Goal: Task Accomplishment & Management: Use online tool/utility

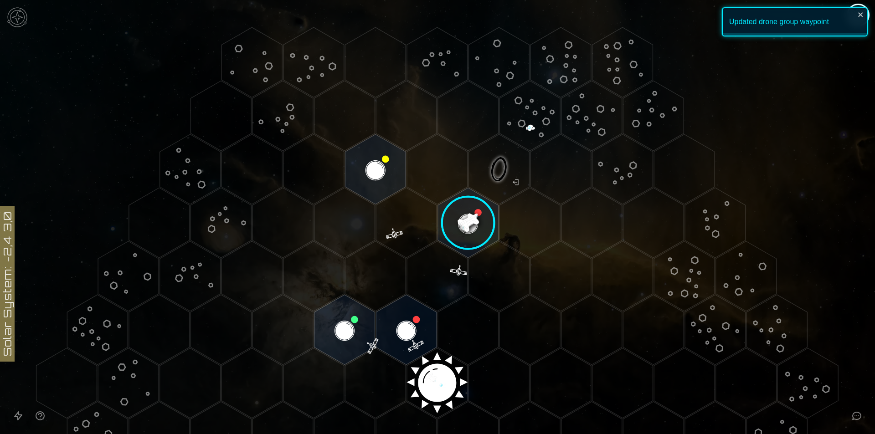
scroll to position [46, 0]
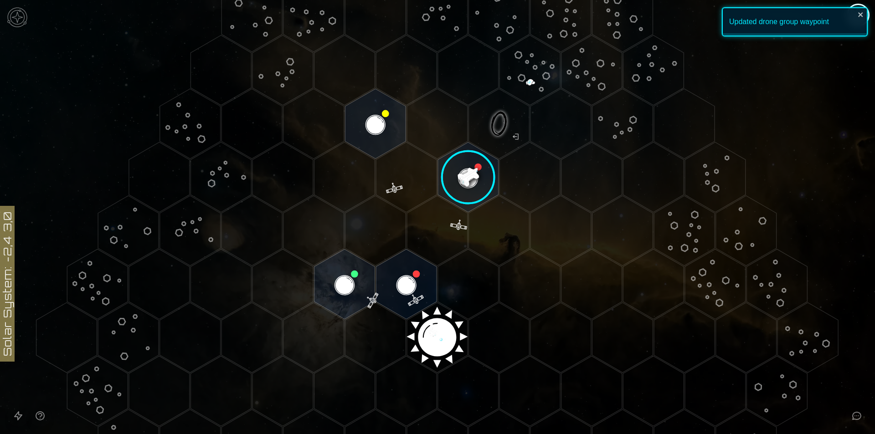
click at [471, 187] on image at bounding box center [468, 178] width 72 height 72
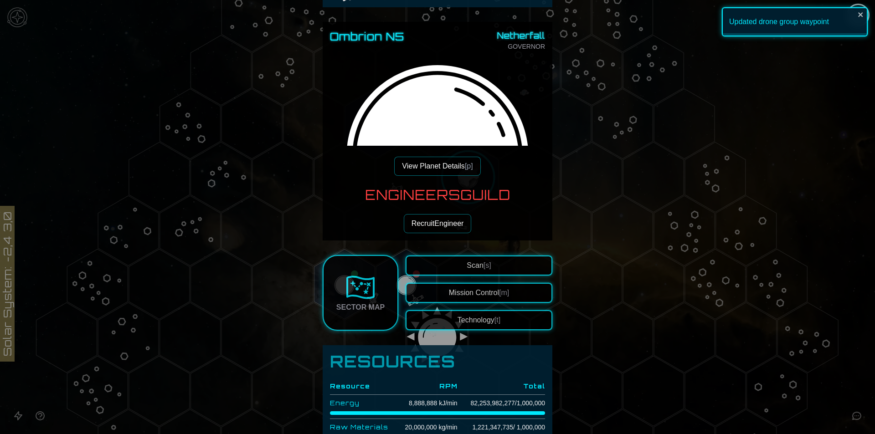
click at [641, 214] on div at bounding box center [437, 217] width 875 height 434
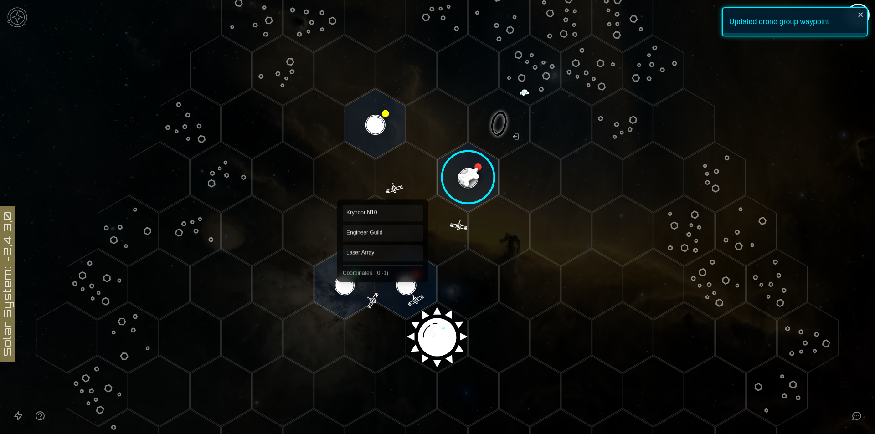
click at [401, 280] on polygon "Hex at coordinates 0,-1, clickable" at bounding box center [406, 284] width 61 height 70
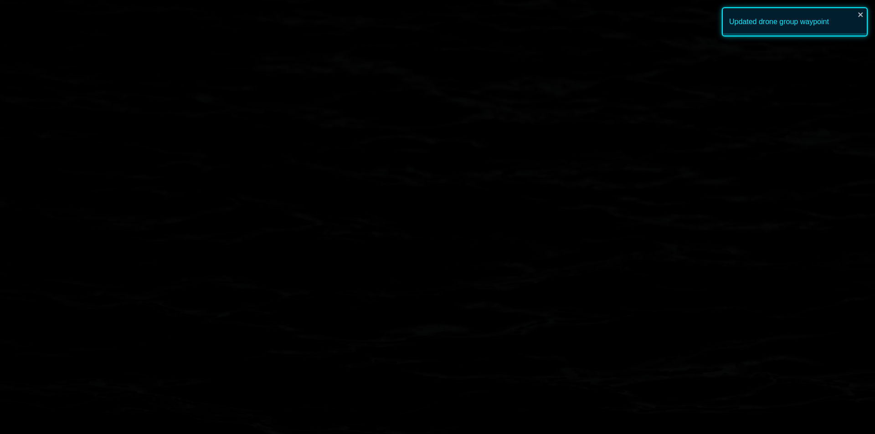
click at [401, 280] on image at bounding box center [406, 285] width 72 height 72
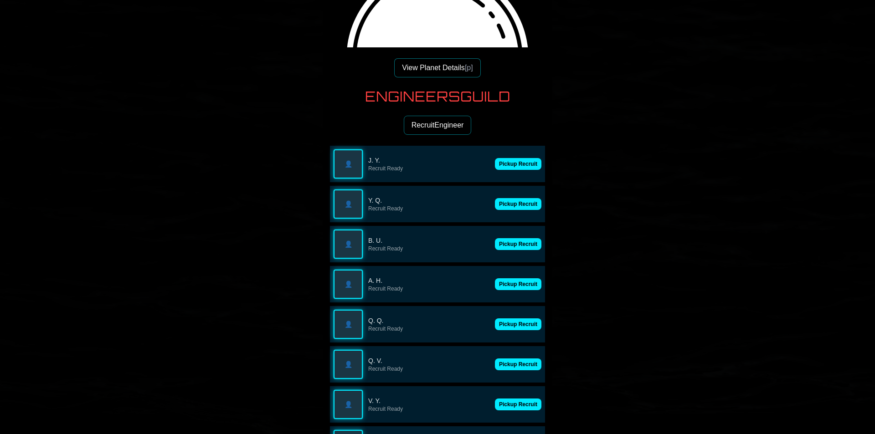
scroll to position [182, 0]
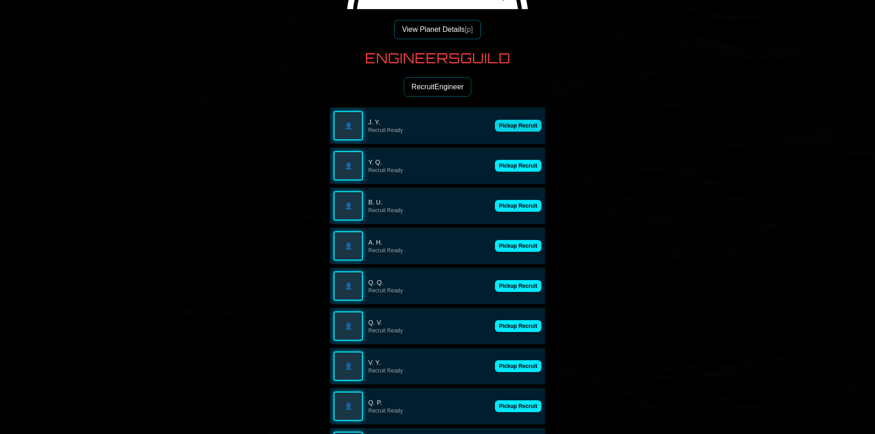
click at [503, 122] on button "Pickup Recruit" at bounding box center [518, 126] width 46 height 12
click at [503, 123] on p "J. Y." at bounding box center [444, 122] width 152 height 9
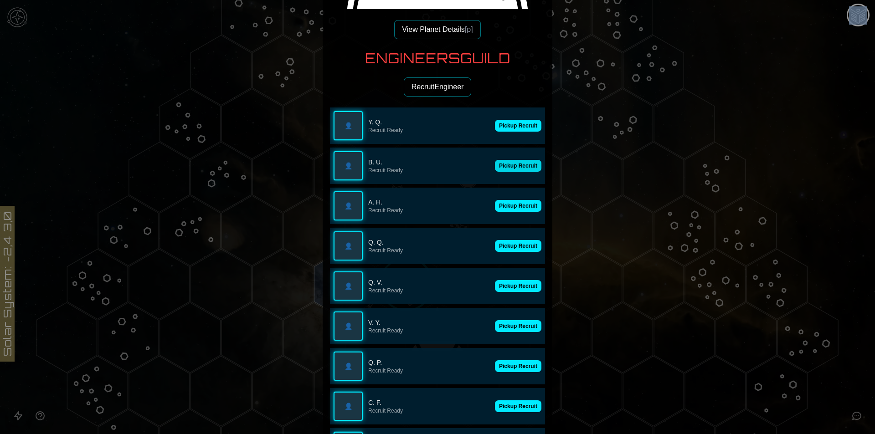
click at [514, 166] on button "Pickup Recruit" at bounding box center [518, 166] width 46 height 12
click at [513, 133] on div "👤 Y. Q. Recruit Ready Pickup Recruit" at bounding box center [437, 125] width 215 height 36
click at [513, 131] on button "Pickup Recruit" at bounding box center [518, 126] width 46 height 12
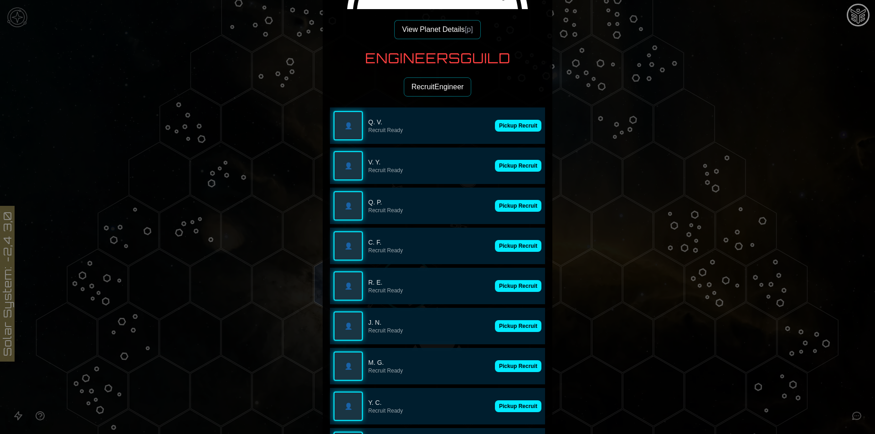
click at [513, 131] on button "Pickup Recruit" at bounding box center [518, 126] width 46 height 12
click at [513, 131] on div "👤 Q. P. Recruit Ready Pickup Recruit" at bounding box center [437, 125] width 215 height 36
click at [513, 160] on button "Pickup Recruit" at bounding box center [518, 166] width 46 height 12
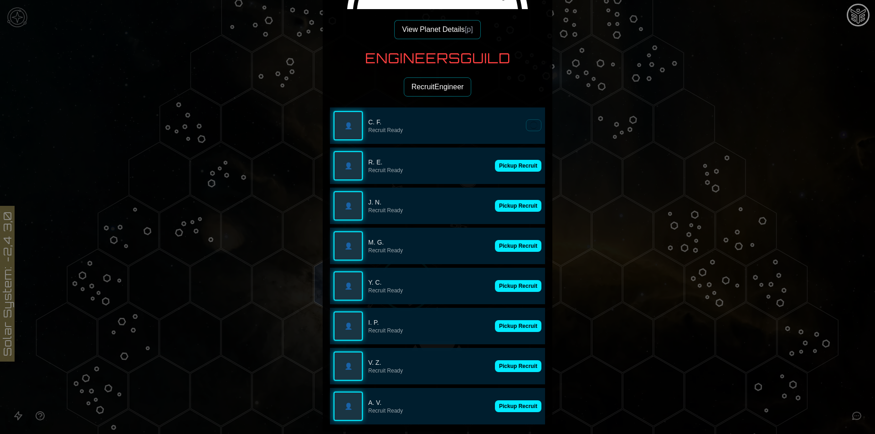
click at [526, 131] on button at bounding box center [533, 125] width 15 height 12
click at [513, 160] on button "Pickup Recruit" at bounding box center [518, 166] width 46 height 12
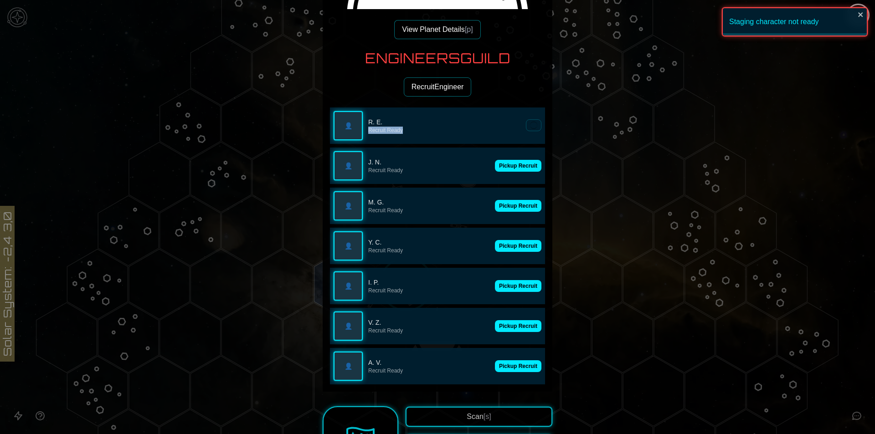
click at [513, 131] on p "Recruit Ready" at bounding box center [444, 130] width 152 height 7
click at [513, 160] on button "Pickup Recruit" at bounding box center [518, 166] width 46 height 12
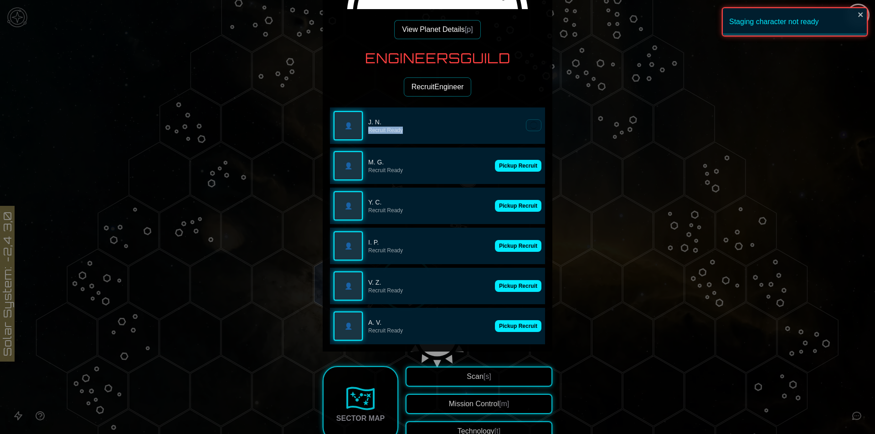
click at [513, 131] on div "👤 J. N. Recruit Ready" at bounding box center [437, 125] width 215 height 36
click at [513, 131] on button "Pickup Recruit" at bounding box center [518, 126] width 46 height 12
click at [513, 160] on button "Pickup Recruit" at bounding box center [518, 166] width 46 height 12
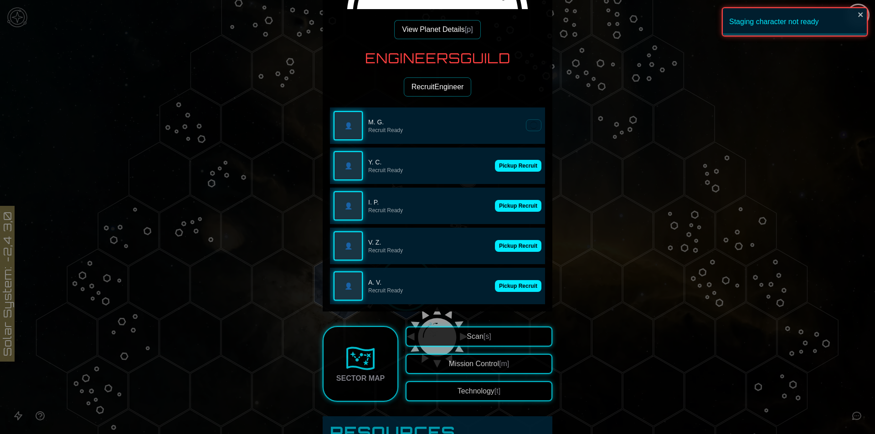
click at [526, 131] on button at bounding box center [533, 125] width 15 height 12
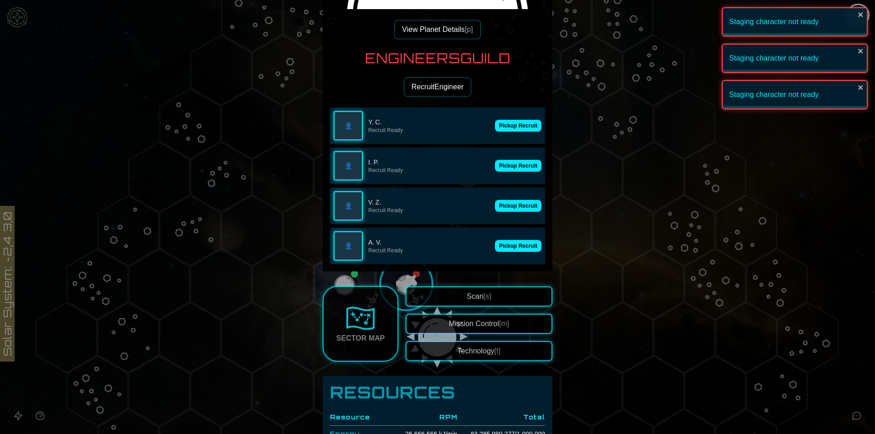
click at [513, 131] on button "Pickup Recruit" at bounding box center [518, 126] width 46 height 12
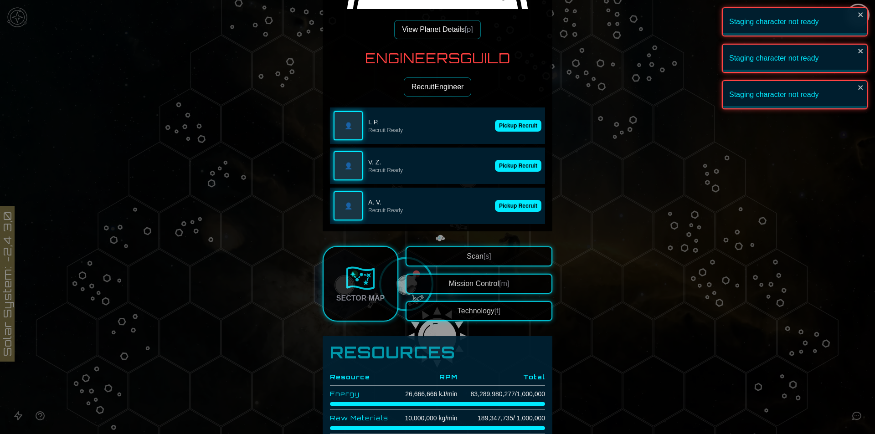
click at [513, 131] on button "Pickup Recruit" at bounding box center [518, 126] width 46 height 12
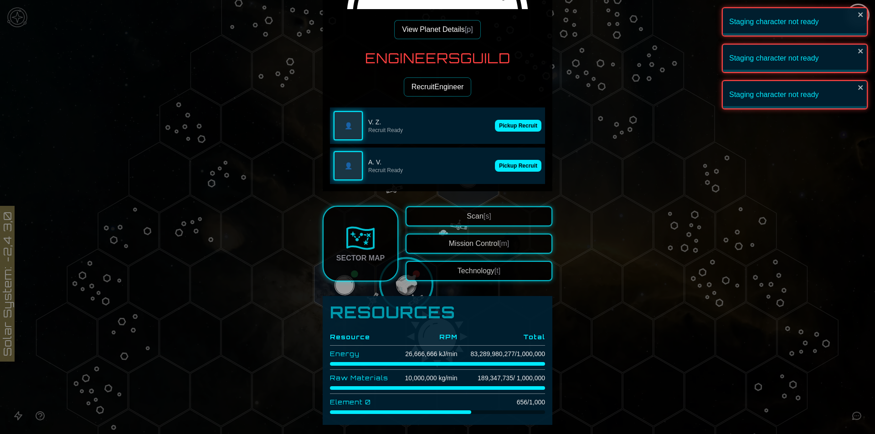
click at [513, 131] on button "Pickup Recruit" at bounding box center [518, 126] width 46 height 12
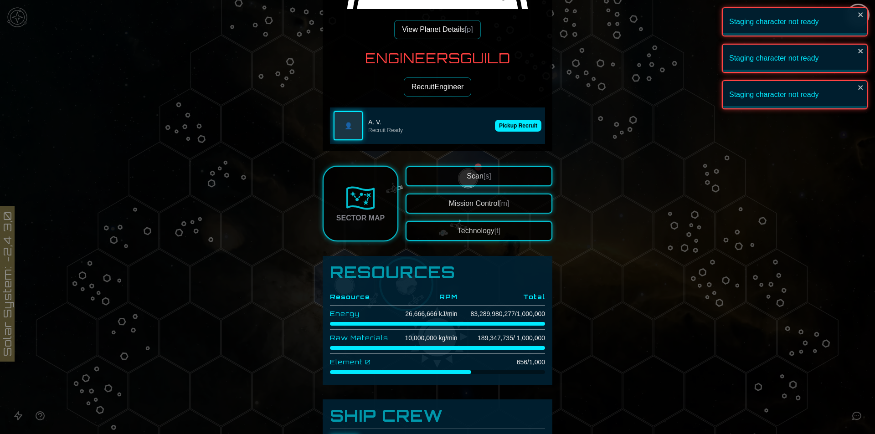
click at [513, 131] on button "Pickup Recruit" at bounding box center [518, 126] width 46 height 12
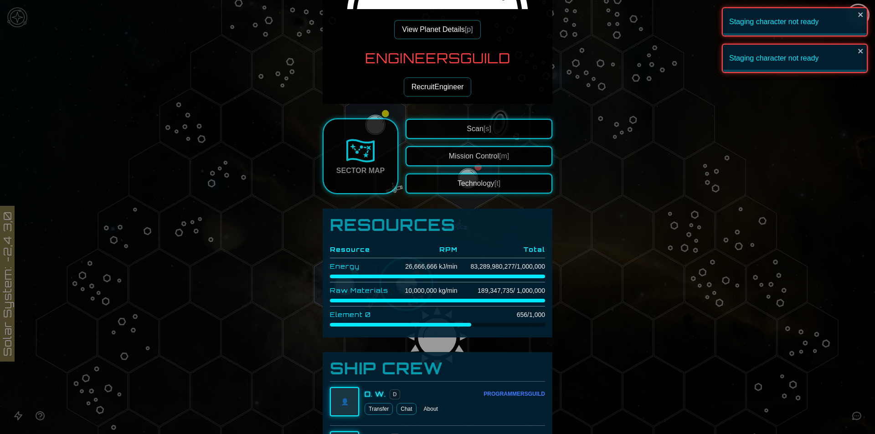
click at [637, 209] on div at bounding box center [437, 217] width 875 height 434
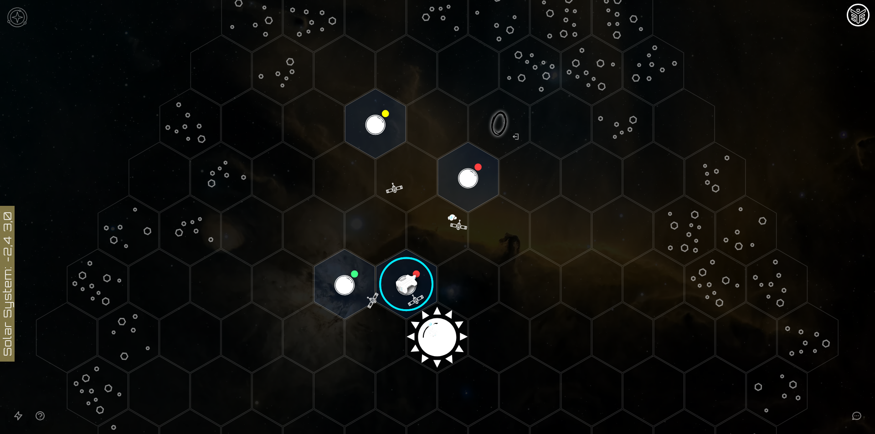
click at [363, 292] on polygon "Hex at coordinates -1,-1, clickable" at bounding box center [344, 284] width 61 height 70
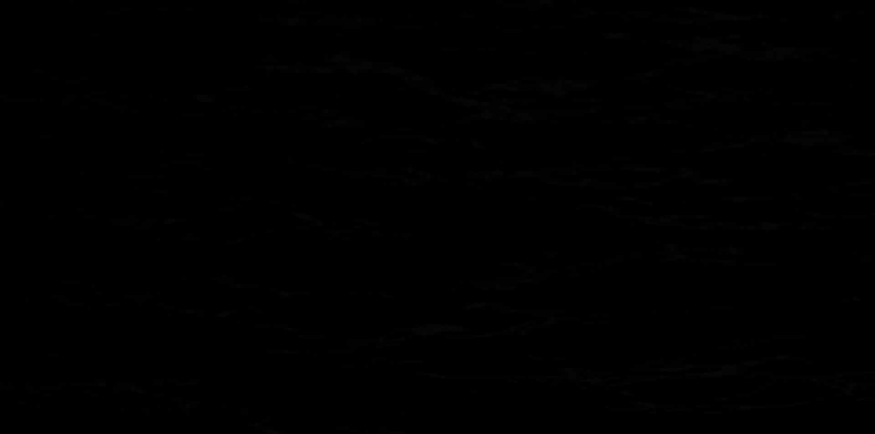
click at [358, 292] on image at bounding box center [345, 285] width 72 height 72
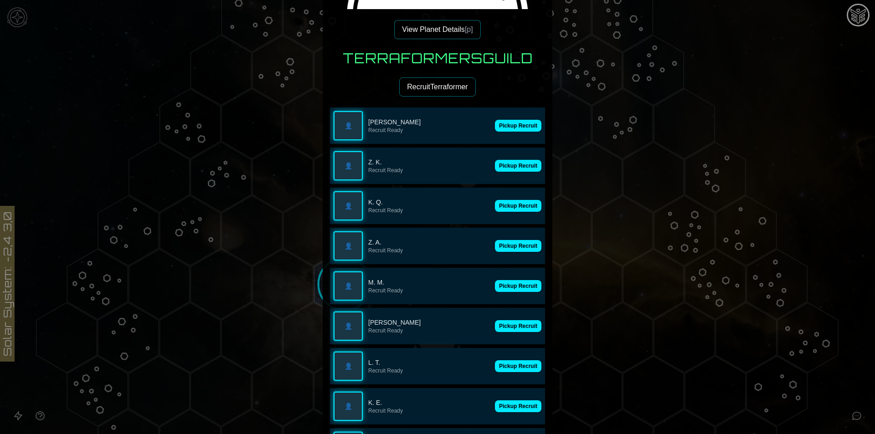
click at [507, 136] on div "👤 [PERSON_NAME] Recruit Ready Pickup Recruit" at bounding box center [437, 125] width 215 height 36
click at [507, 127] on button "Pickup Recruit" at bounding box center [518, 126] width 46 height 12
click at [507, 160] on button "Pickup Recruit" at bounding box center [518, 166] width 46 height 12
click at [507, 127] on button "Pickup Recruit" at bounding box center [518, 126] width 46 height 12
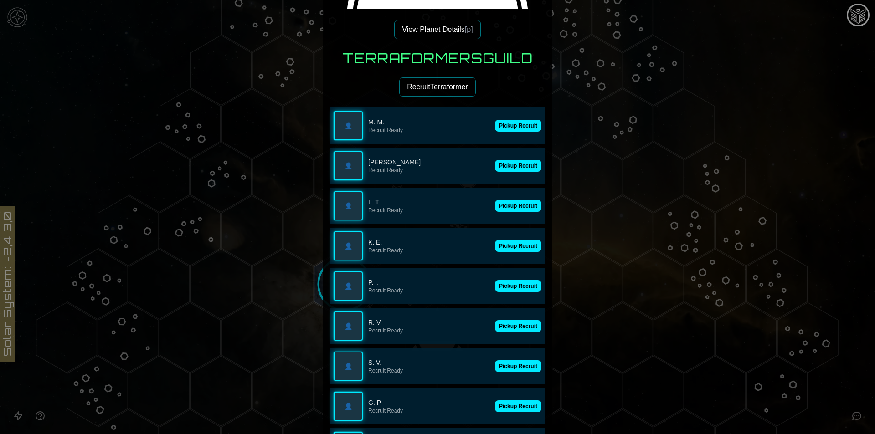
click at [507, 127] on button "Pickup Recruit" at bounding box center [518, 126] width 46 height 12
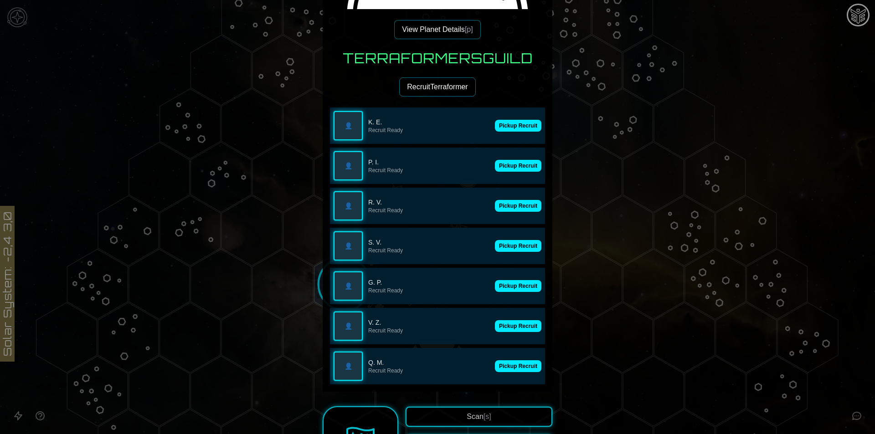
click at [507, 127] on button "Pickup Recruit" at bounding box center [518, 126] width 46 height 12
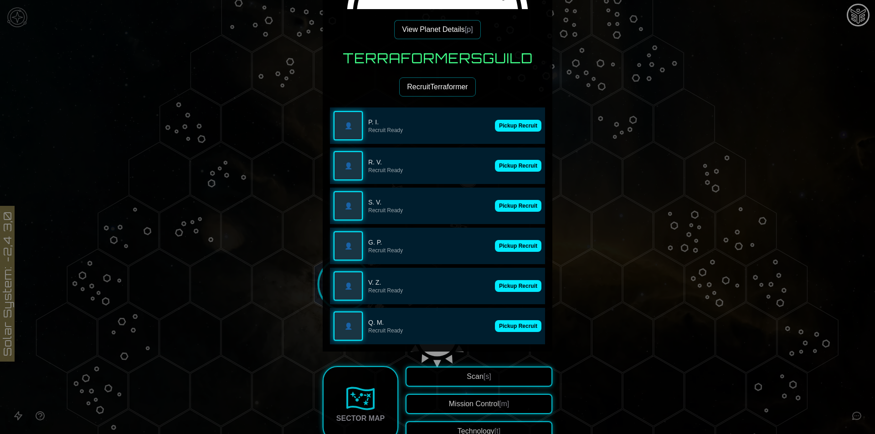
click at [507, 127] on button "Pickup Recruit" at bounding box center [518, 126] width 46 height 12
click at [507, 160] on button "Pickup Recruit" at bounding box center [518, 166] width 46 height 12
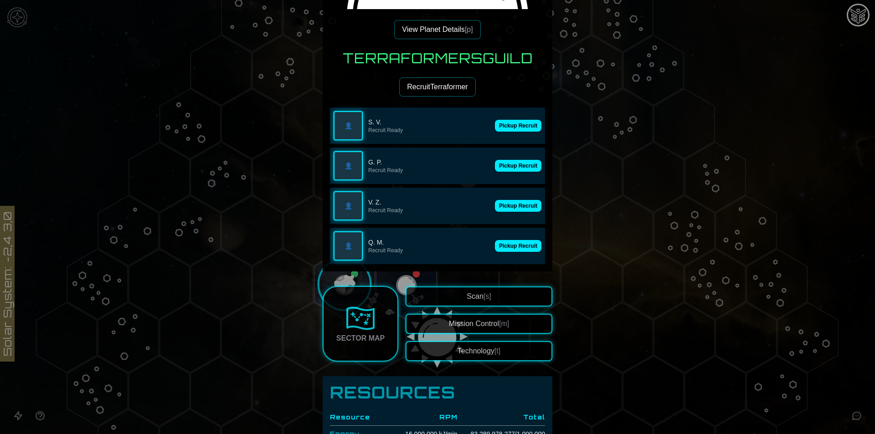
click at [507, 127] on button "Pickup Recruit" at bounding box center [518, 126] width 46 height 12
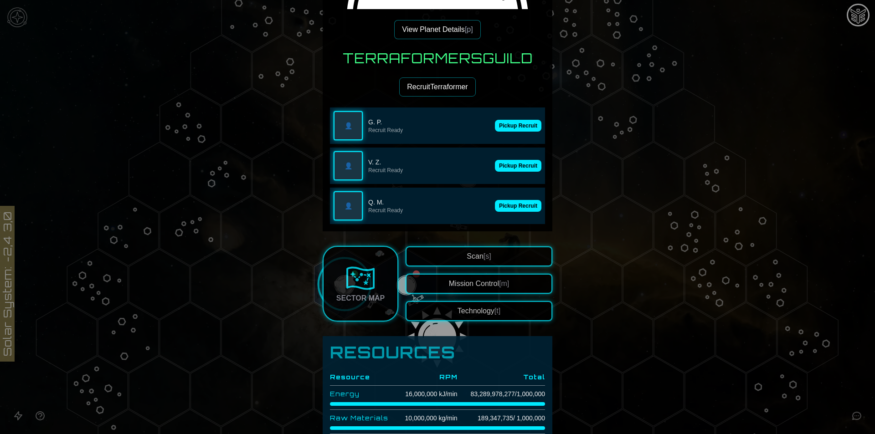
click at [507, 127] on button "Pickup Recruit" at bounding box center [518, 126] width 46 height 12
click at [507, 160] on button "Pickup Recruit" at bounding box center [518, 166] width 46 height 12
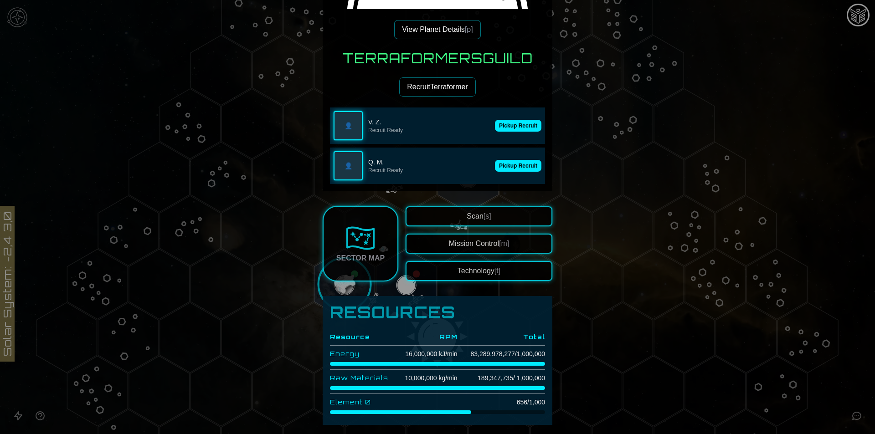
click at [507, 160] on button "Pickup Recruit" at bounding box center [518, 166] width 46 height 12
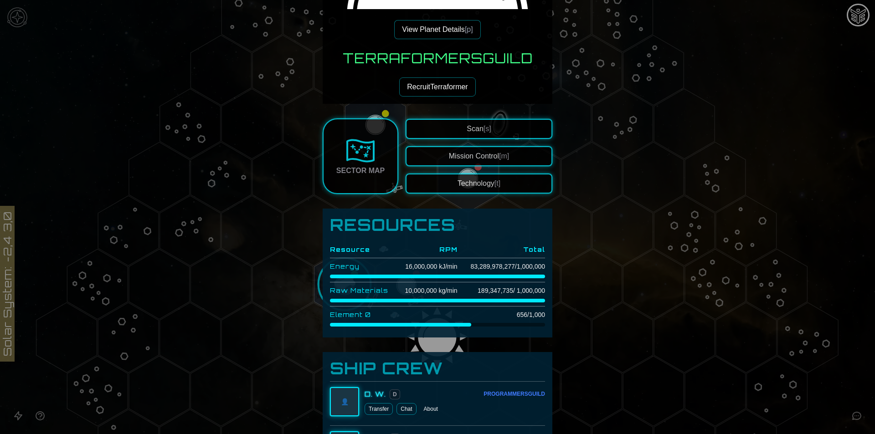
click at [507, 127] on button "Scan [s]" at bounding box center [478, 129] width 147 height 20
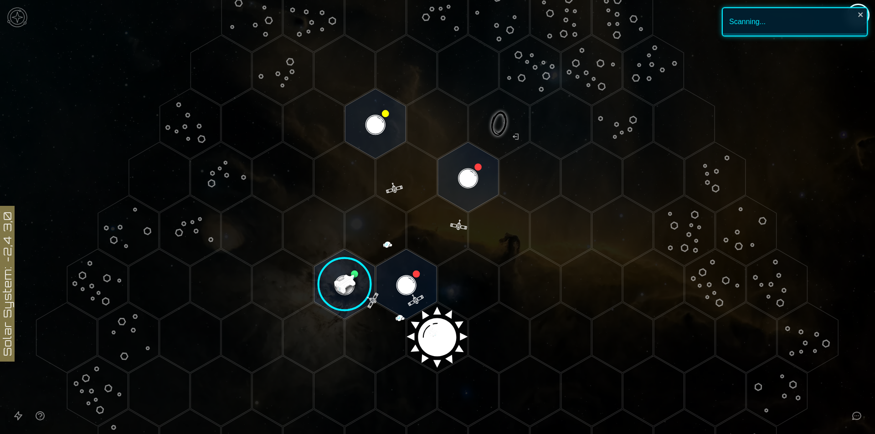
click at [328, 307] on image at bounding box center [345, 285] width 72 height 72
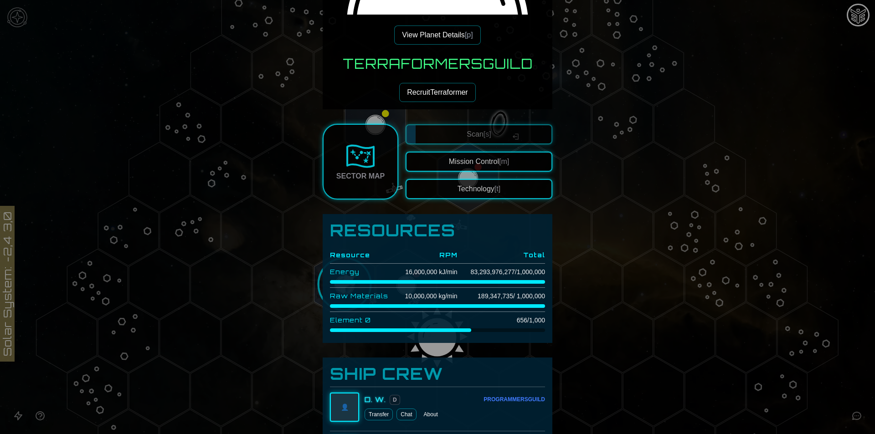
scroll to position [176, 0]
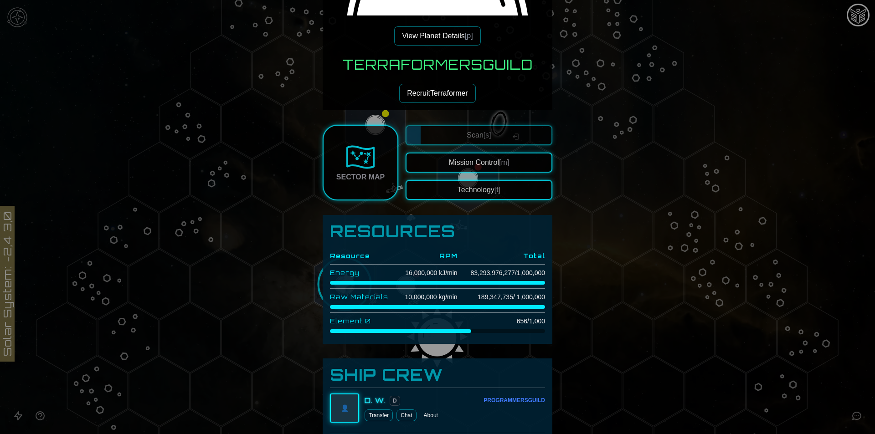
click at [736, 157] on div at bounding box center [437, 217] width 875 height 434
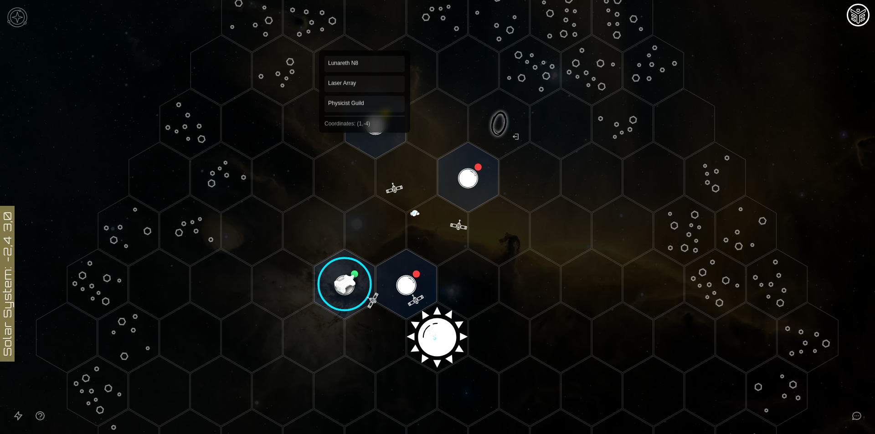
click at [357, 126] on polygon "Hex at coordinates 1,-4, clickable" at bounding box center [375, 124] width 61 height 70
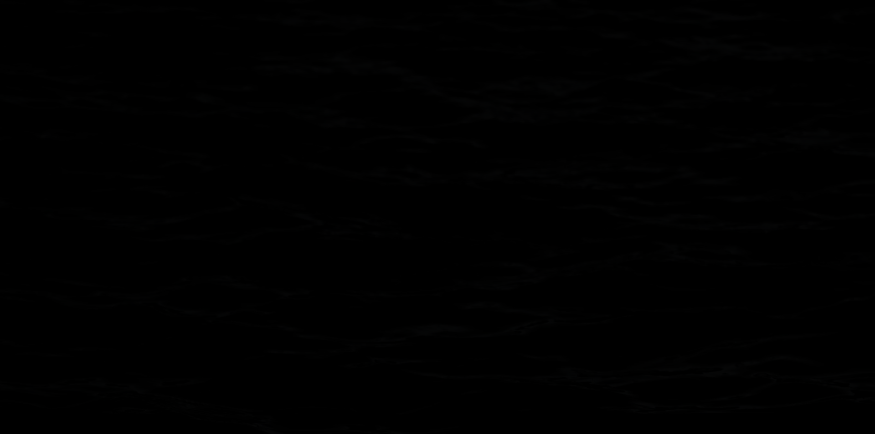
click at [357, 126] on image at bounding box center [376, 124] width 72 height 72
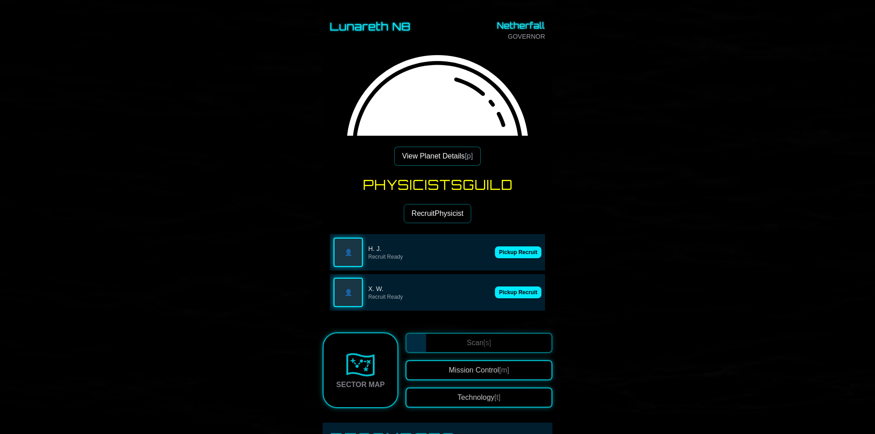
scroll to position [228, 0]
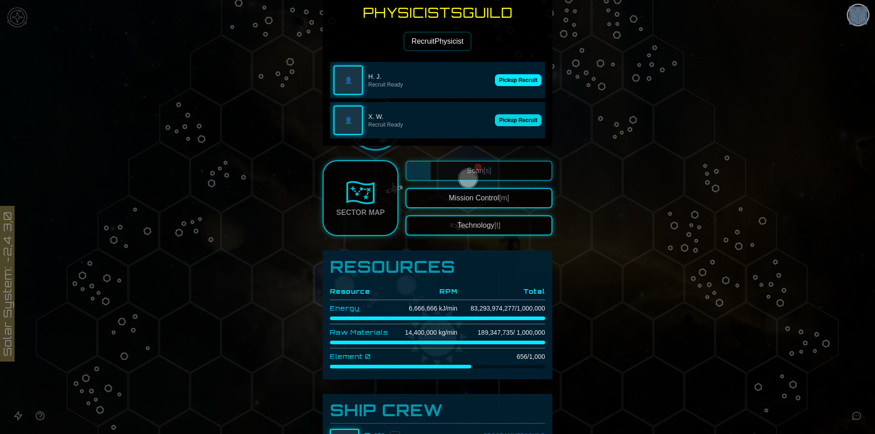
click at [515, 122] on button "Pickup Recruit" at bounding box center [518, 120] width 46 height 12
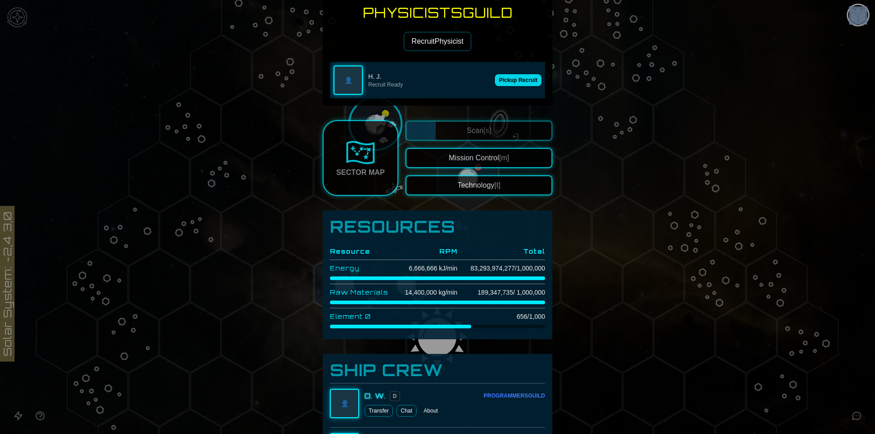
click at [506, 79] on button "Pickup Recruit" at bounding box center [518, 80] width 46 height 12
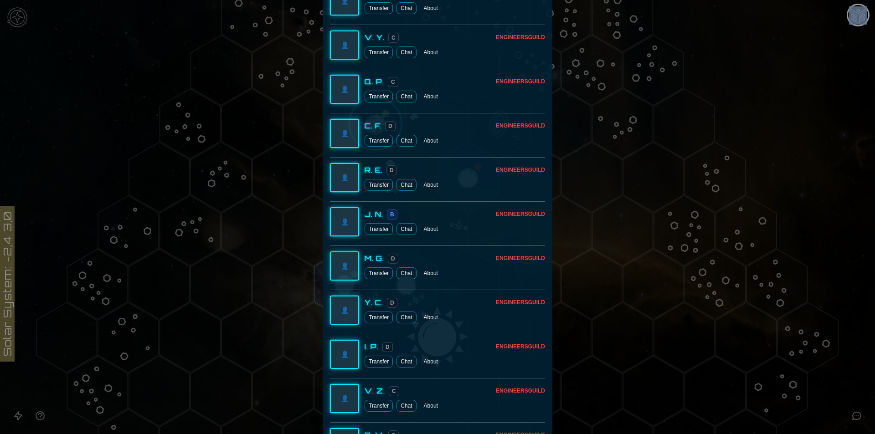
scroll to position [2126, 0]
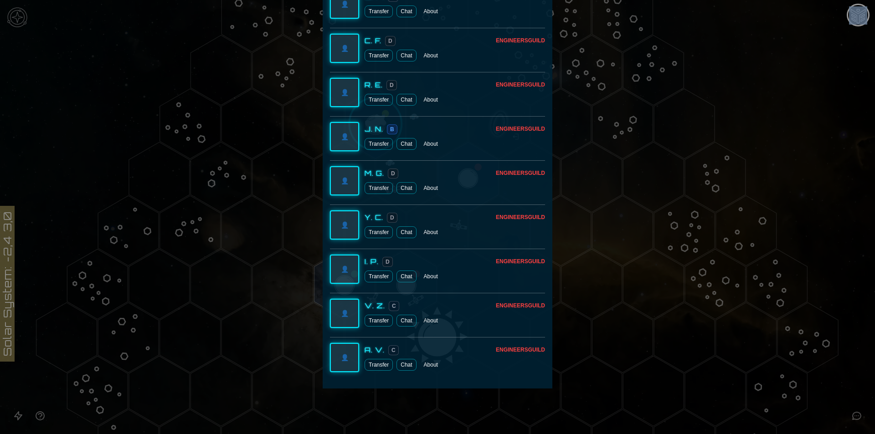
click at [606, 193] on div at bounding box center [437, 217] width 875 height 434
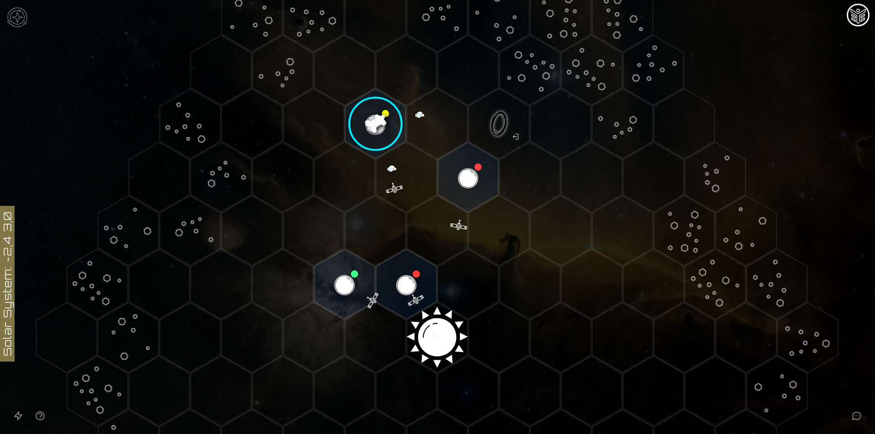
click at [369, 128] on image at bounding box center [376, 124] width 72 height 72
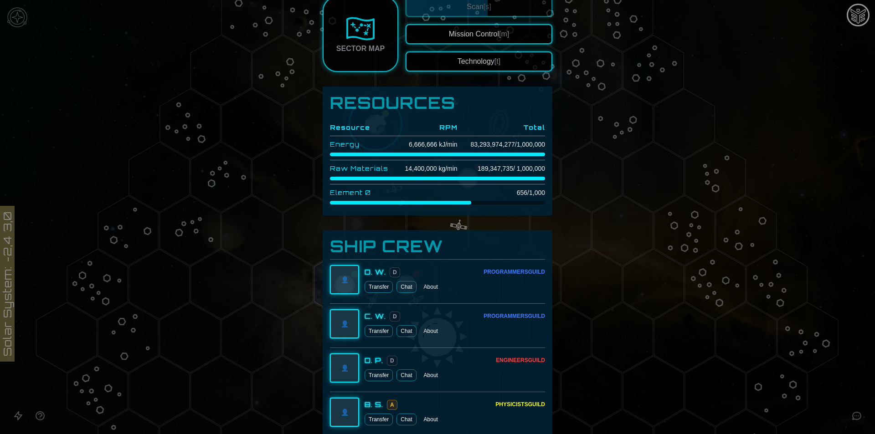
scroll to position [259, 0]
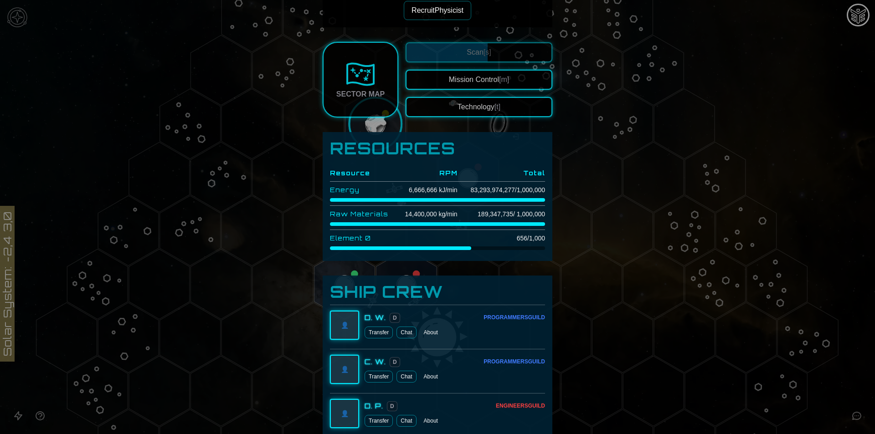
click at [666, 147] on div at bounding box center [437, 217] width 875 height 434
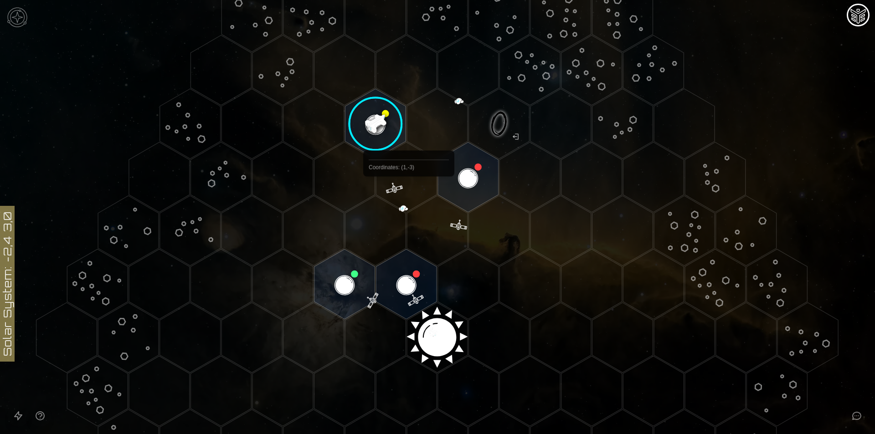
click at [464, 179] on polygon "Hex at coordinates 2,-3, clickable" at bounding box center [468, 177] width 61 height 70
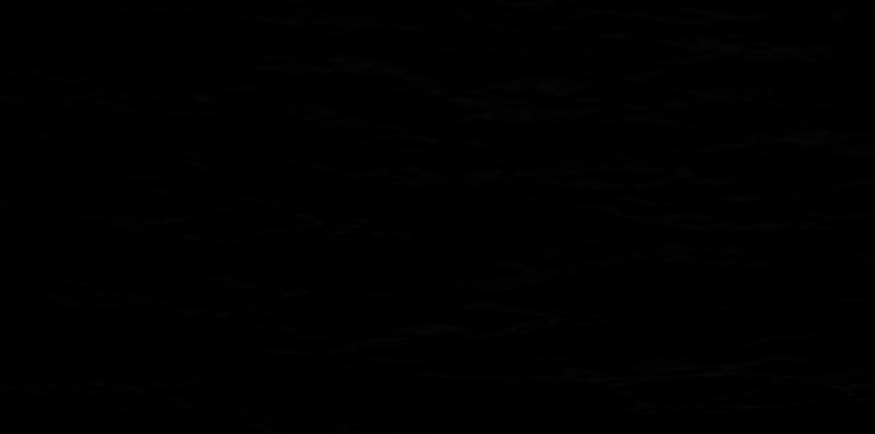
click at [464, 179] on image at bounding box center [468, 178] width 72 height 72
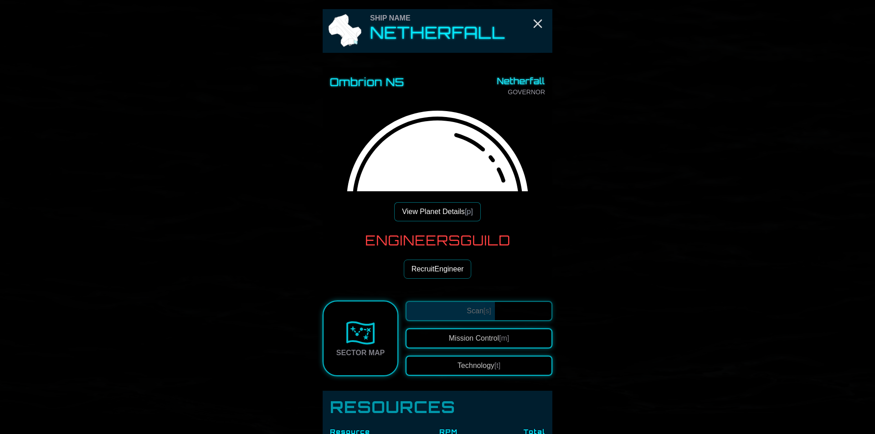
scroll to position [91, 0]
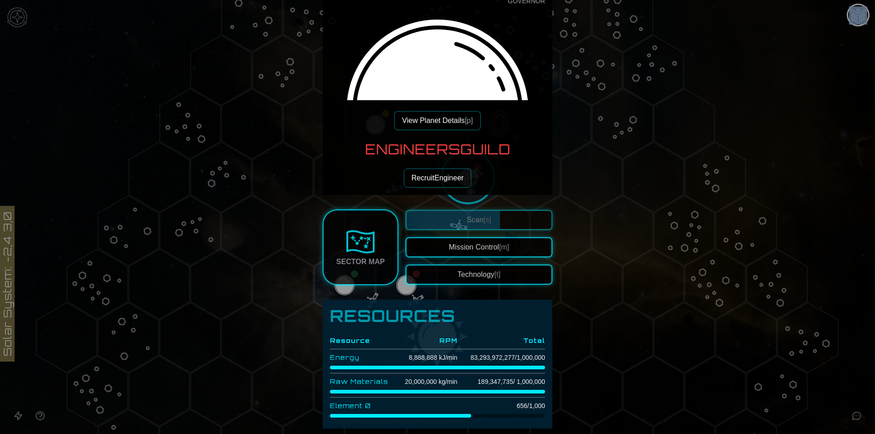
click at [458, 182] on button "Recruit Engineer" at bounding box center [438, 178] width 68 height 19
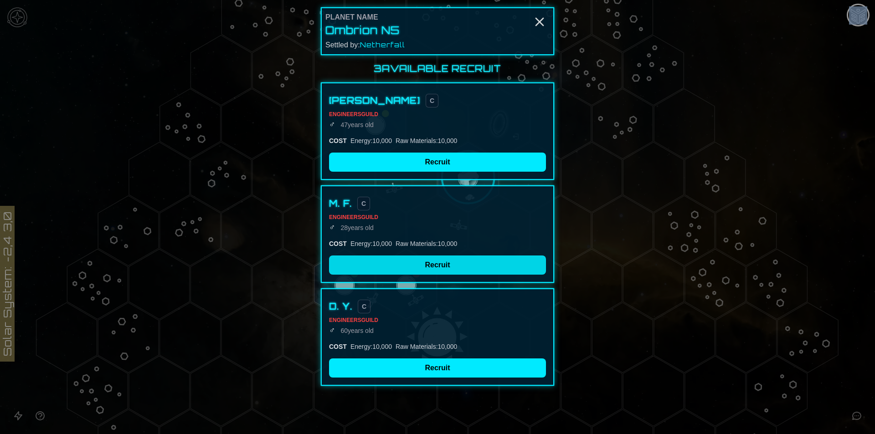
click at [461, 264] on button "Recruit" at bounding box center [437, 265] width 217 height 19
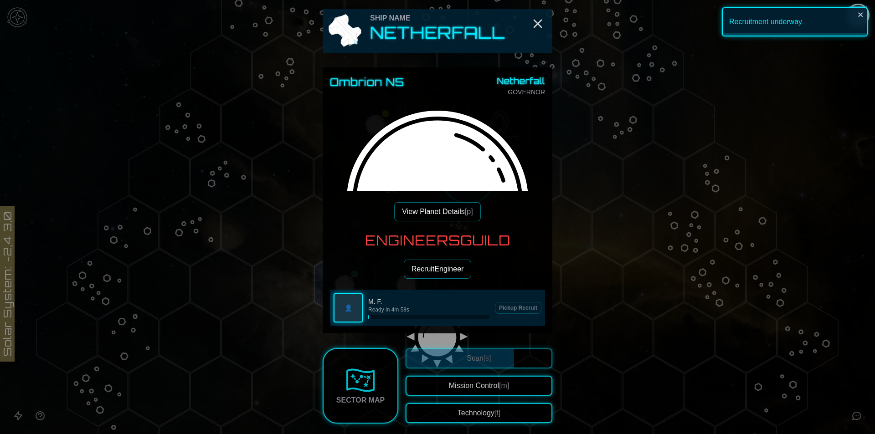
click at [431, 214] on button "View Planet Details [p]" at bounding box center [437, 211] width 86 height 19
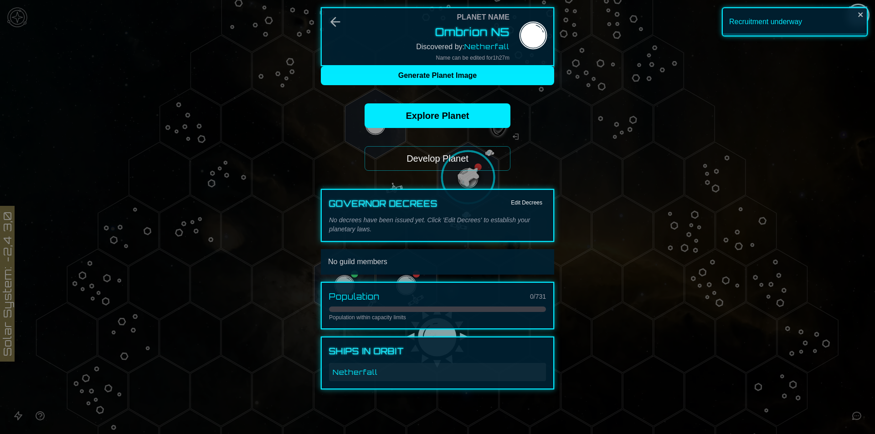
click at [449, 168] on button "Develop Planet" at bounding box center [437, 158] width 146 height 25
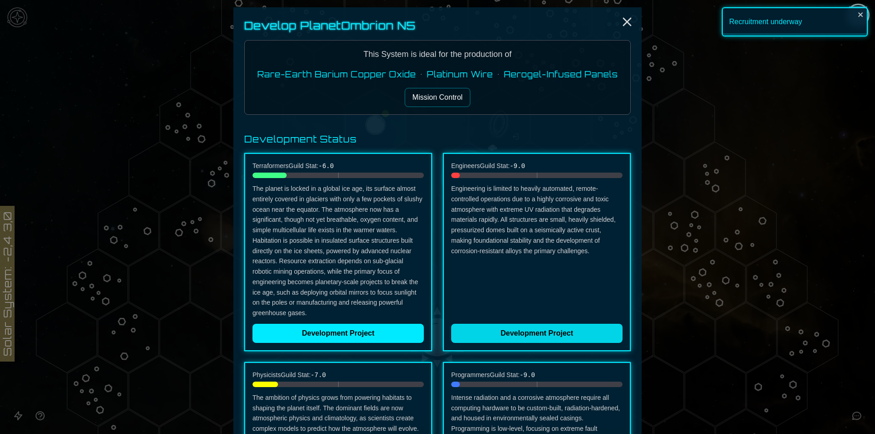
click at [478, 333] on button "Development Project" at bounding box center [536, 333] width 171 height 19
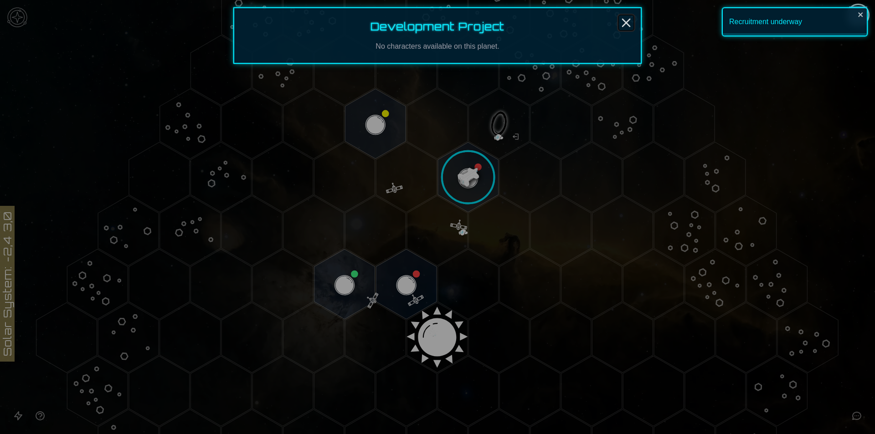
click at [624, 21] on line "Close" at bounding box center [625, 22] width 7 height 7
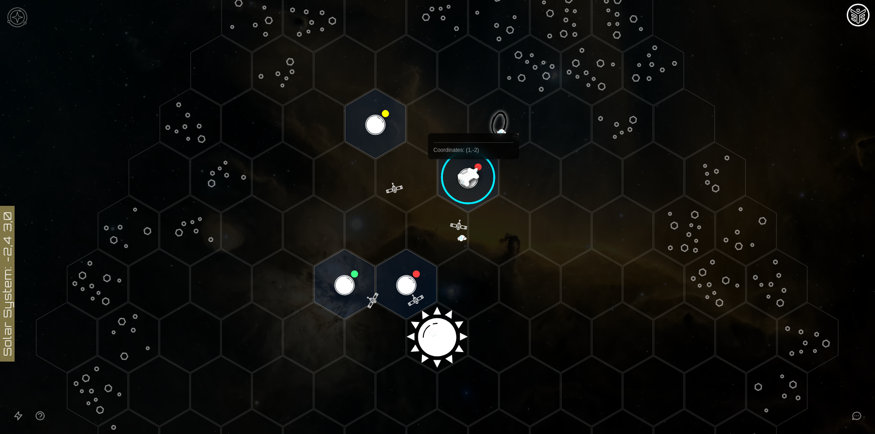
click at [473, 180] on image at bounding box center [468, 178] width 72 height 72
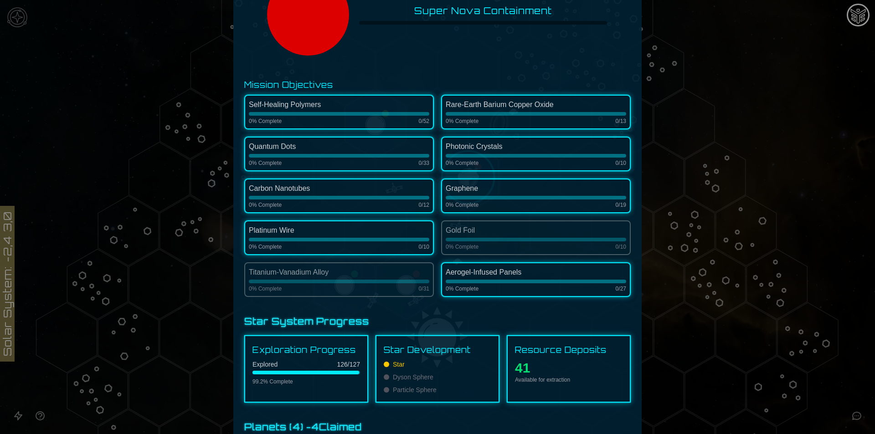
scroll to position [364, 0]
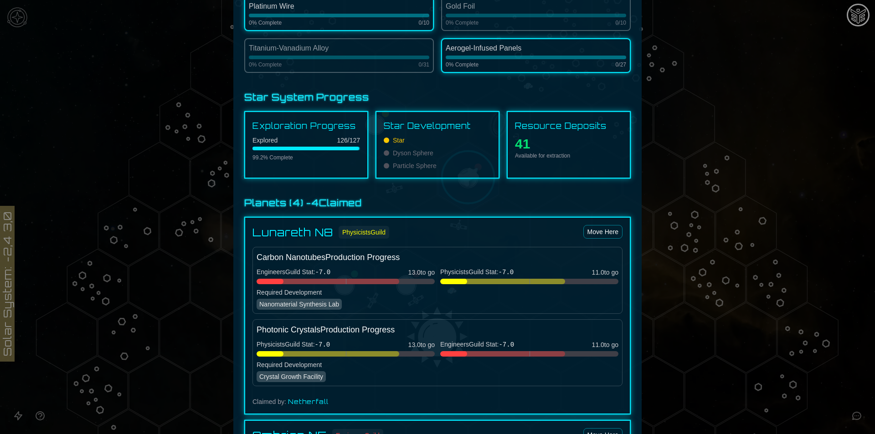
click at [735, 189] on div at bounding box center [437, 217] width 875 height 434
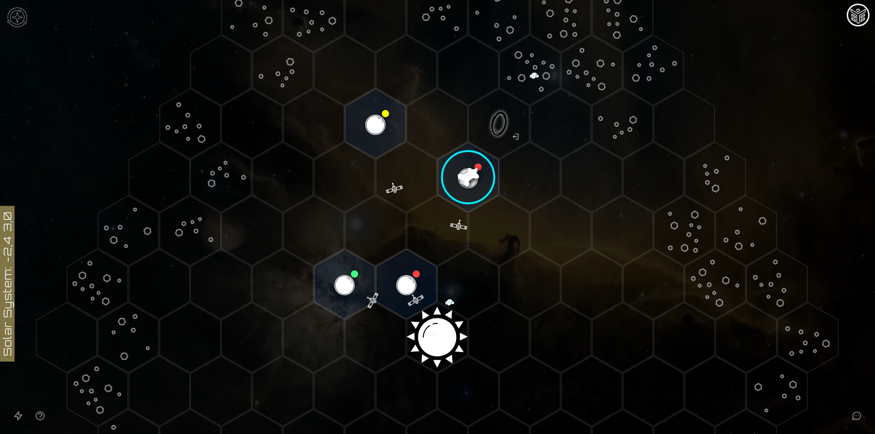
click at [368, 136] on polygon "Hex at coordinates 1,-4, clickable" at bounding box center [375, 124] width 61 height 70
click at [368, 136] on image at bounding box center [376, 124] width 72 height 72
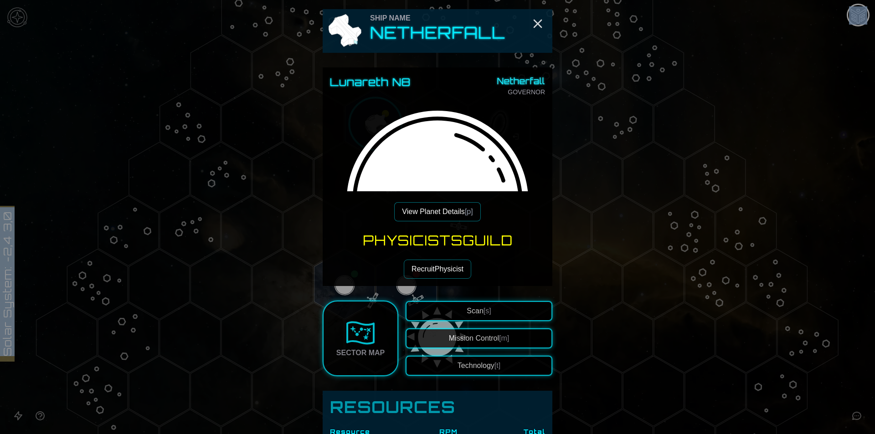
click at [454, 275] on button "Recruit Physicist" at bounding box center [437, 269] width 67 height 19
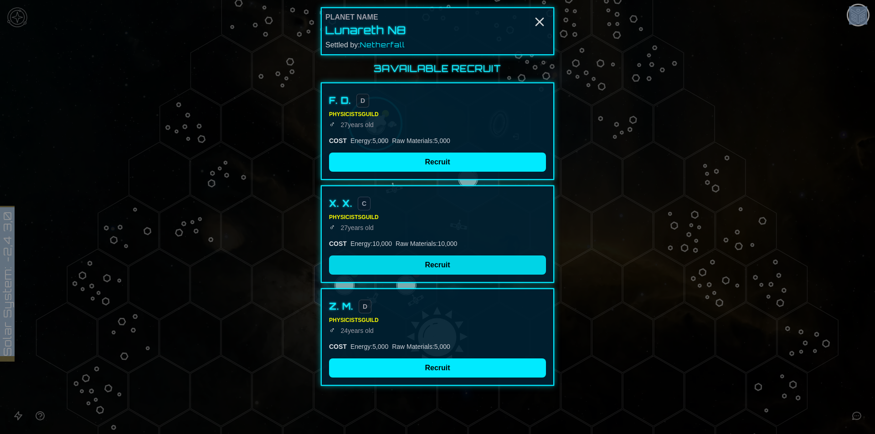
click at [454, 264] on button "Recruit" at bounding box center [437, 265] width 217 height 19
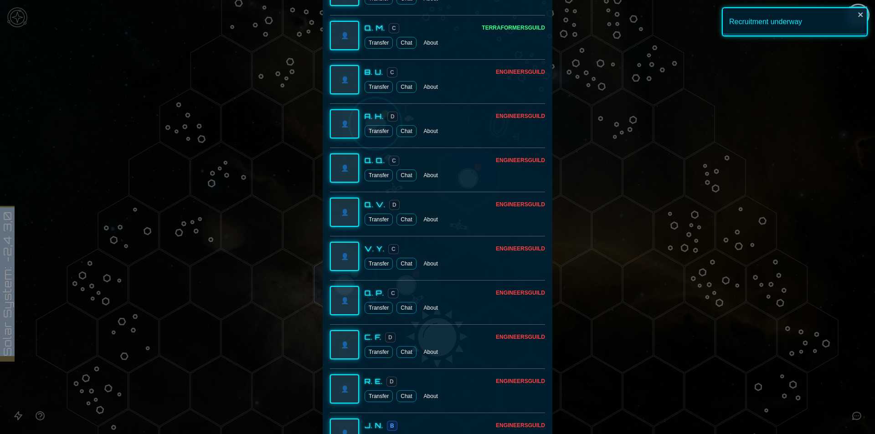
scroll to position [2141, 0]
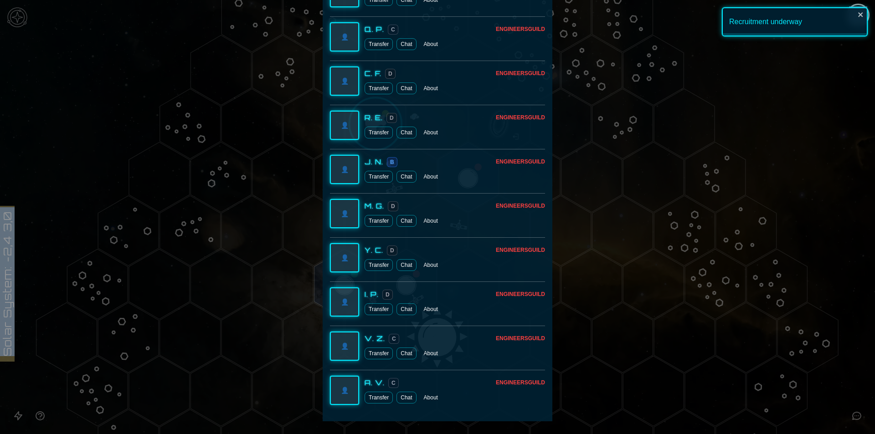
click at [377, 266] on button "Transfer" at bounding box center [378, 265] width 28 height 12
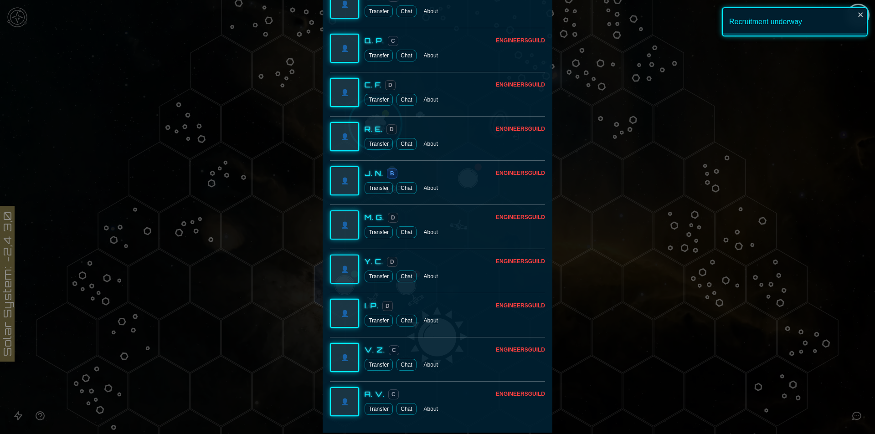
click at [374, 224] on div "M. G. D Engineers Guild Transfer Chat About" at bounding box center [454, 225] width 180 height 26
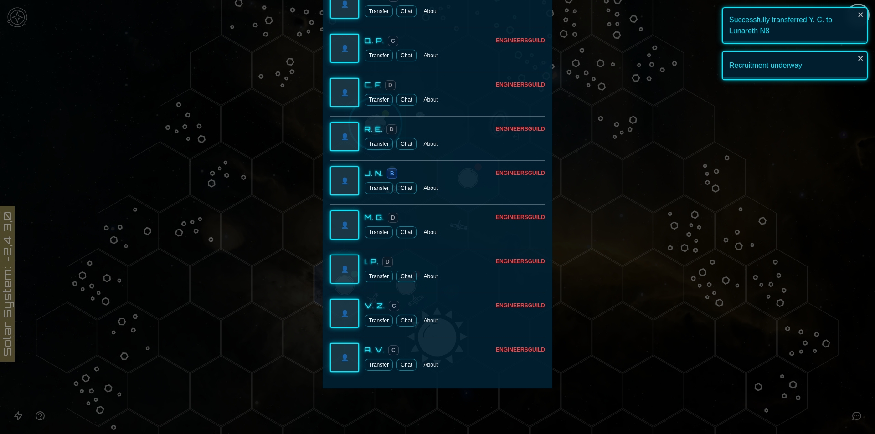
click at [376, 189] on button "Transfer" at bounding box center [378, 188] width 28 height 12
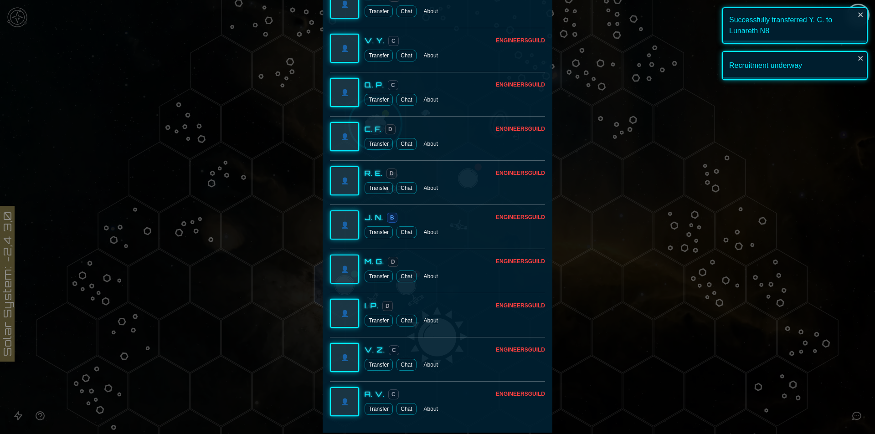
click at [376, 189] on button "Transfer" at bounding box center [378, 188] width 28 height 12
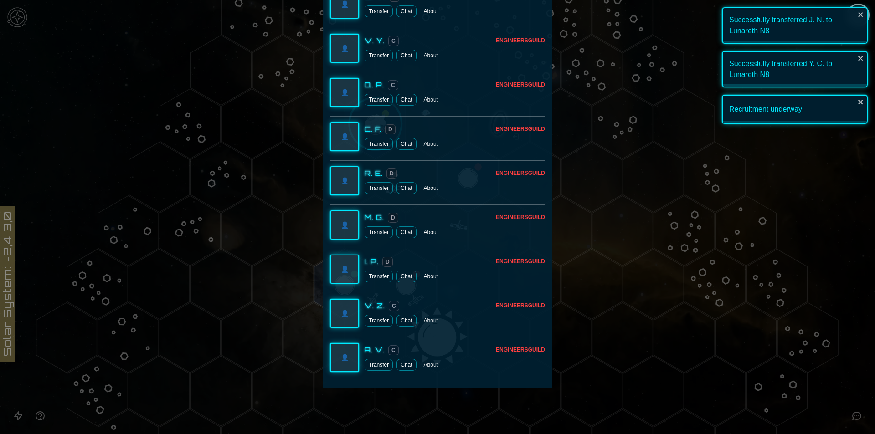
click at [376, 150] on button "Transfer" at bounding box center [378, 144] width 28 height 12
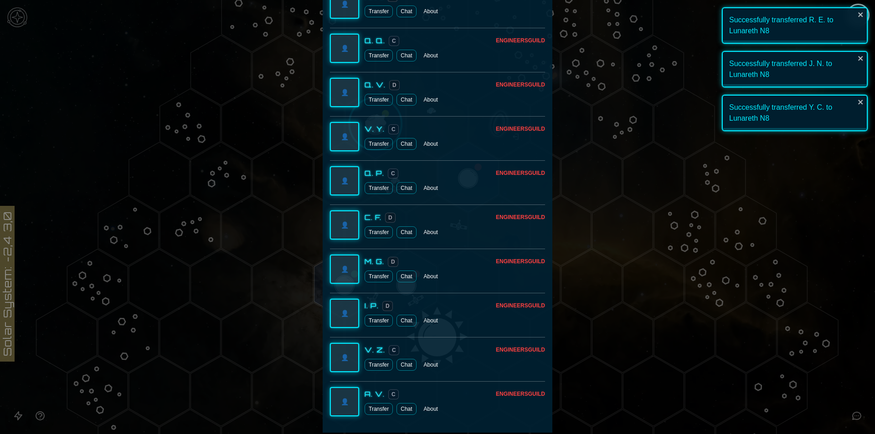
click at [376, 189] on button "Transfer" at bounding box center [378, 188] width 28 height 12
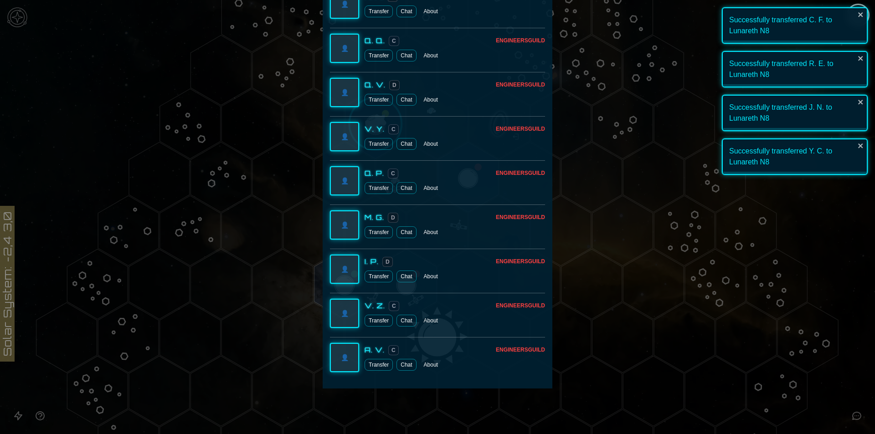
scroll to position [1953, 0]
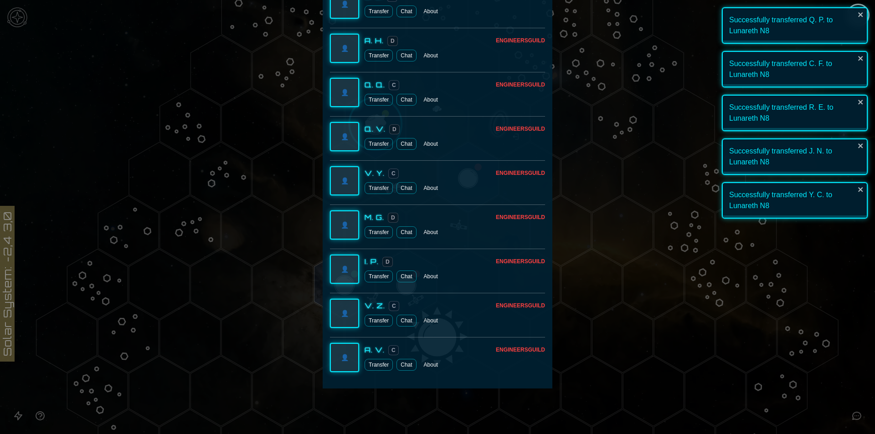
click at [376, 189] on button "Transfer" at bounding box center [378, 188] width 28 height 12
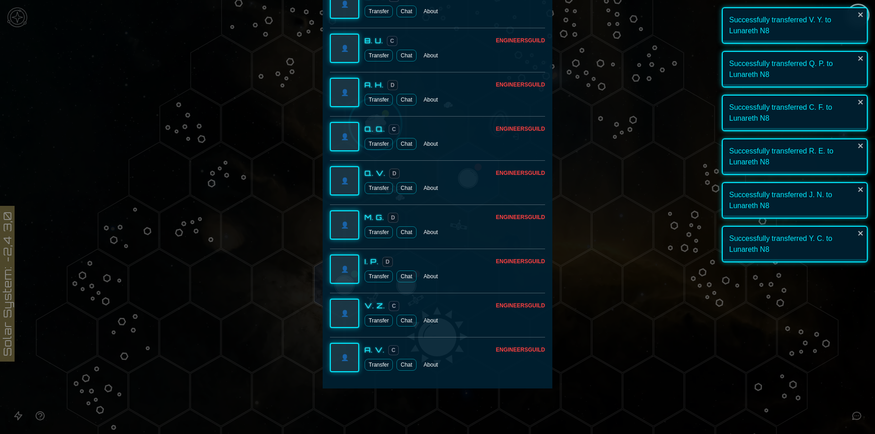
click at [369, 52] on button "Transfer" at bounding box center [378, 56] width 28 height 12
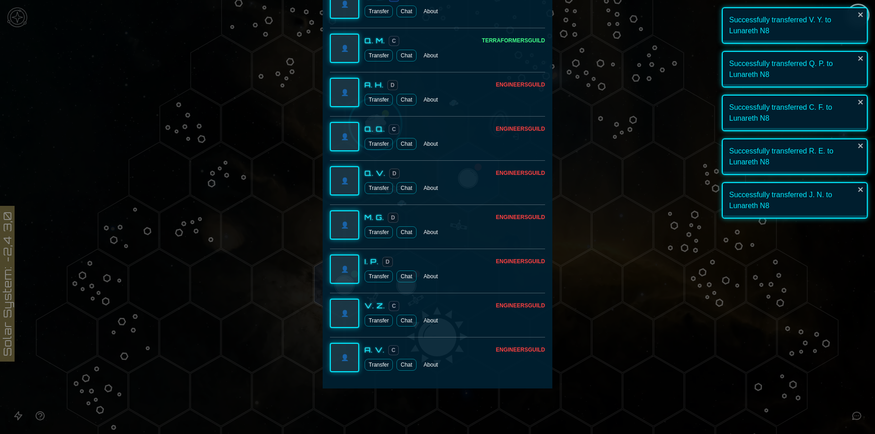
click at [373, 58] on button "Transfer" at bounding box center [378, 56] width 28 height 12
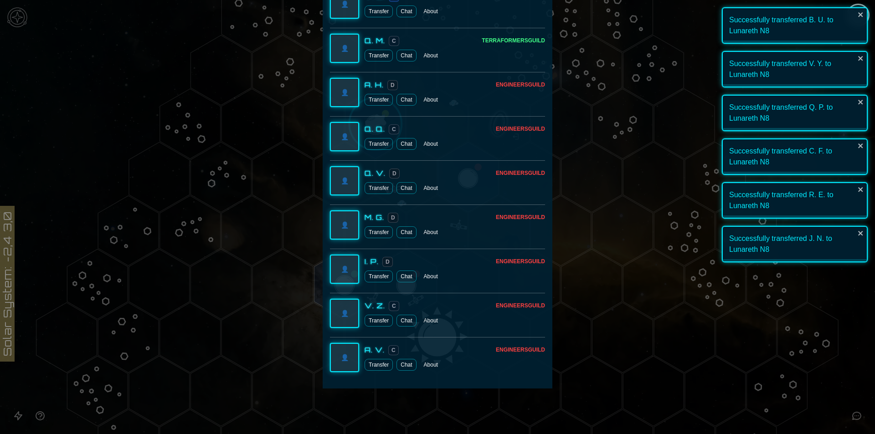
scroll to position [1820, 0]
click at [370, 322] on button "Transfer" at bounding box center [378, 321] width 28 height 12
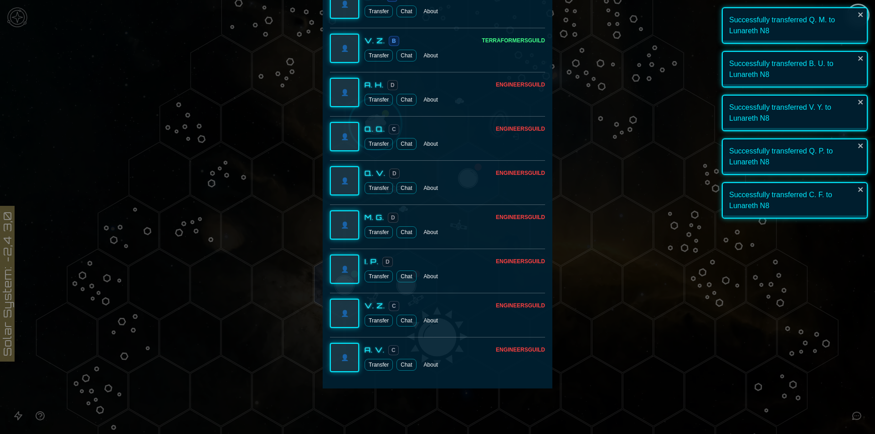
click at [376, 367] on button "Transfer" at bounding box center [378, 365] width 28 height 12
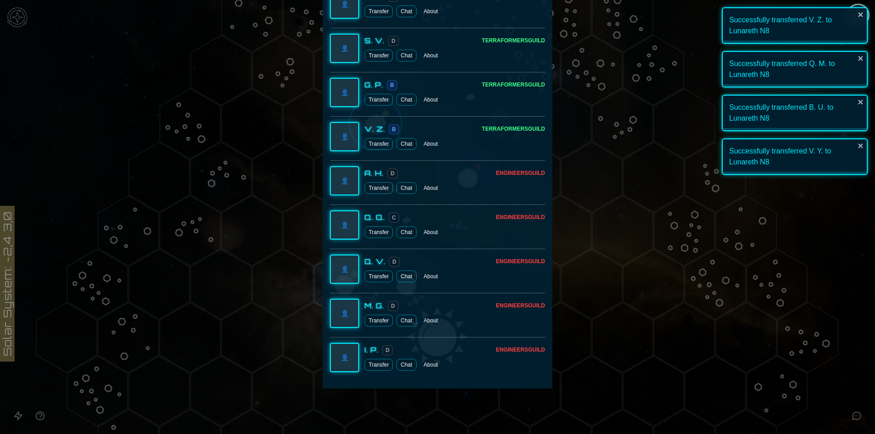
click at [377, 184] on button "Transfer" at bounding box center [378, 188] width 28 height 12
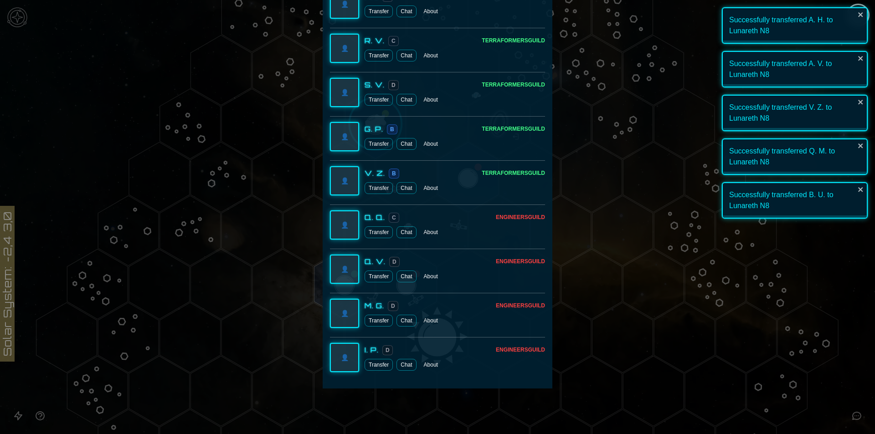
click at [569, 228] on div at bounding box center [437, 217] width 875 height 434
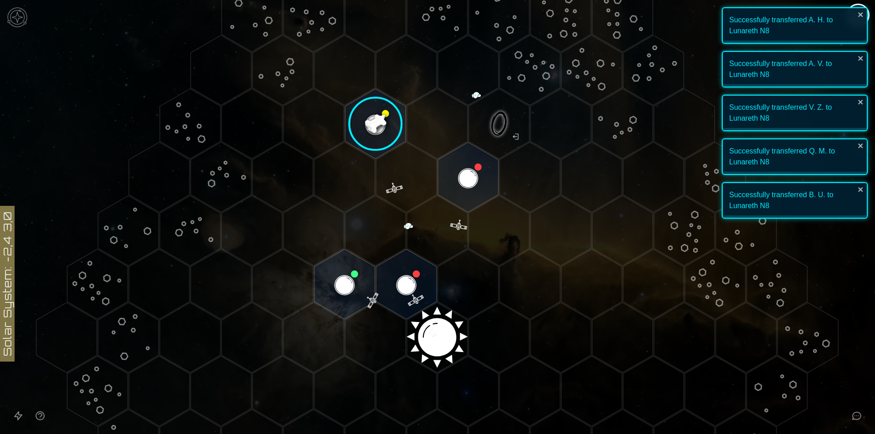
click at [366, 132] on image at bounding box center [376, 124] width 72 height 72
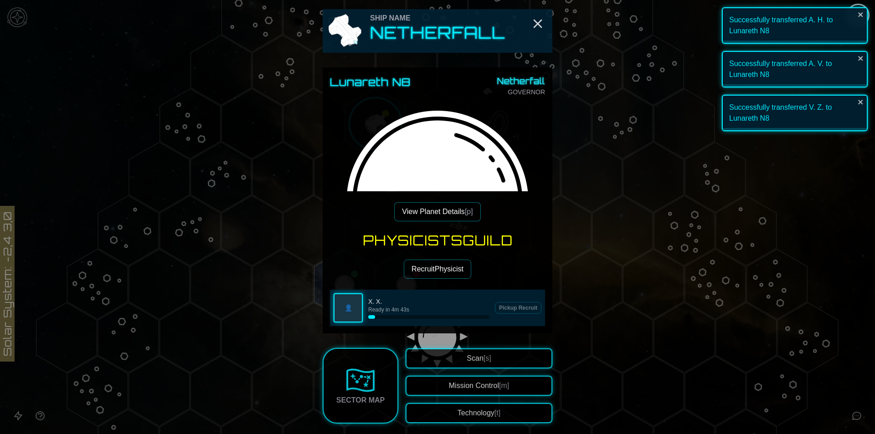
click at [440, 218] on button "View Planet Details [p]" at bounding box center [437, 211] width 86 height 19
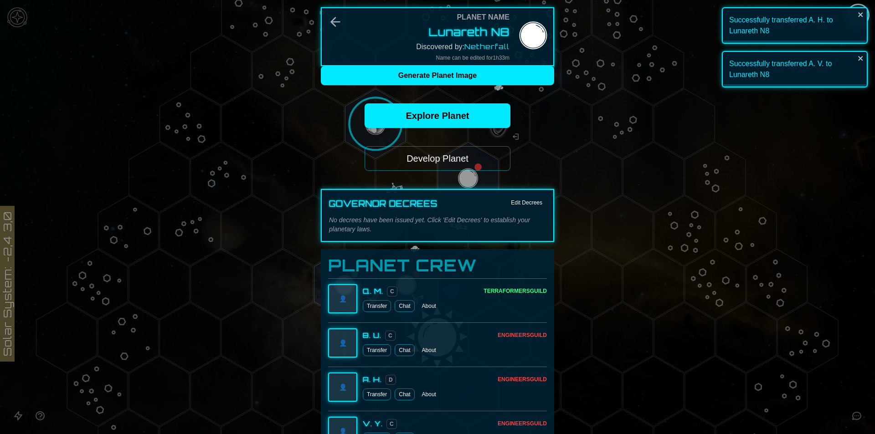
click at [458, 161] on button "Develop Planet" at bounding box center [437, 158] width 146 height 25
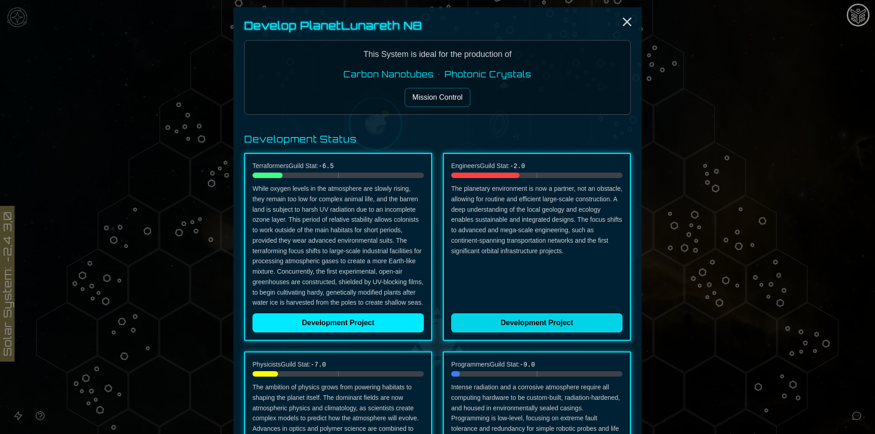
click at [475, 327] on button "Development Project" at bounding box center [536, 322] width 171 height 19
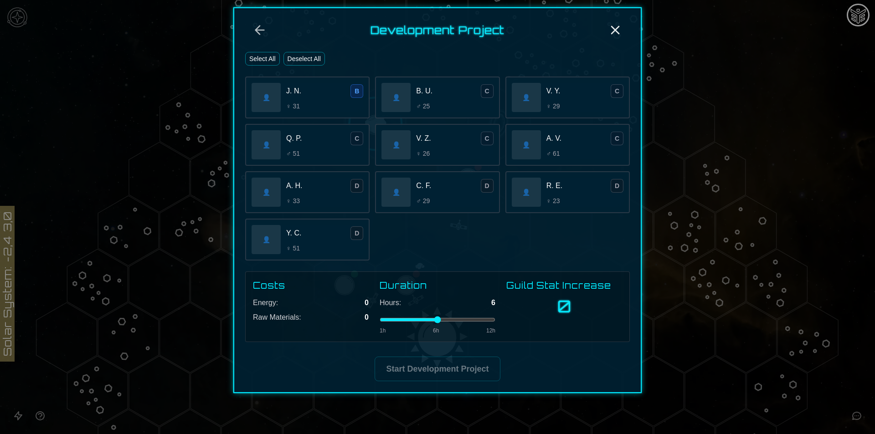
click at [325, 102] on div "♀ 31" at bounding box center [324, 106] width 77 height 9
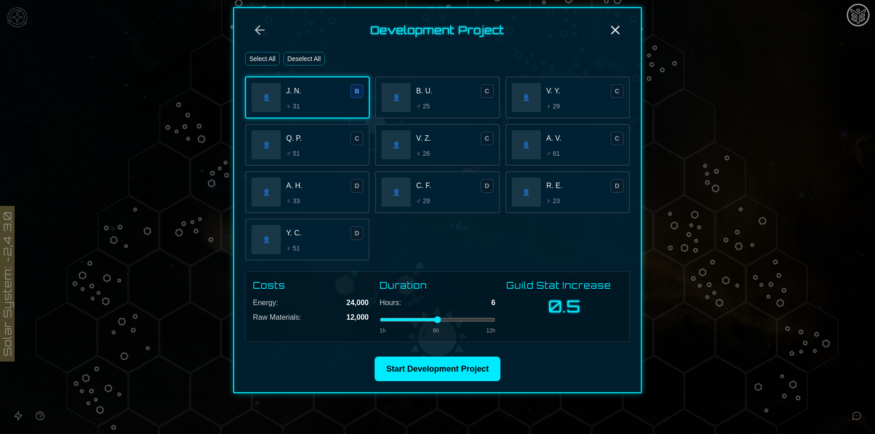
click at [408, 101] on div "👤 B. U. C ♂ 25" at bounding box center [437, 98] width 124 height 42
click at [593, 100] on div "V. Y. C ♀ 29" at bounding box center [584, 97] width 77 height 26
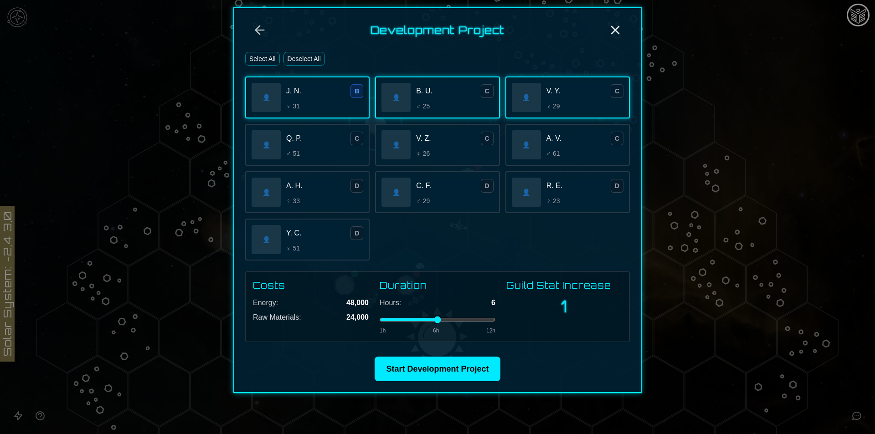
click at [579, 142] on div "A. V. C" at bounding box center [584, 139] width 77 height 14
click at [445, 142] on div "V. Z. C" at bounding box center [454, 139] width 77 height 14
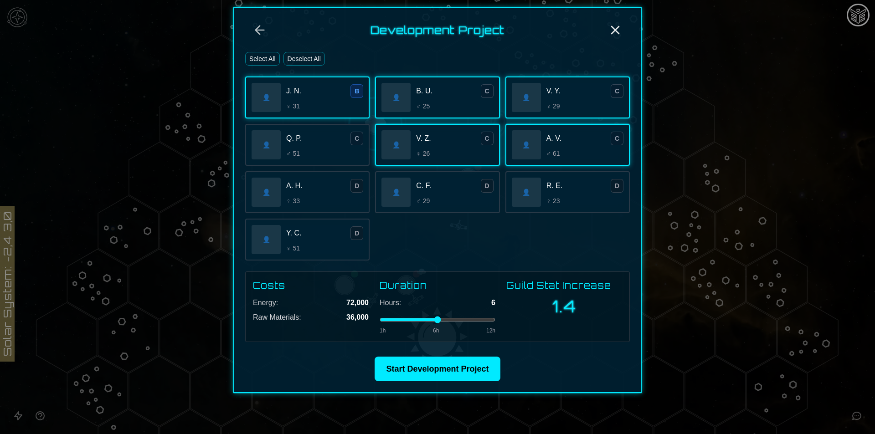
click at [437, 160] on div "👤 V. Z. C ♀ 26" at bounding box center [437, 145] width 124 height 42
click at [542, 193] on div "👤 R. E. D ♀ 23" at bounding box center [567, 192] width 124 height 42
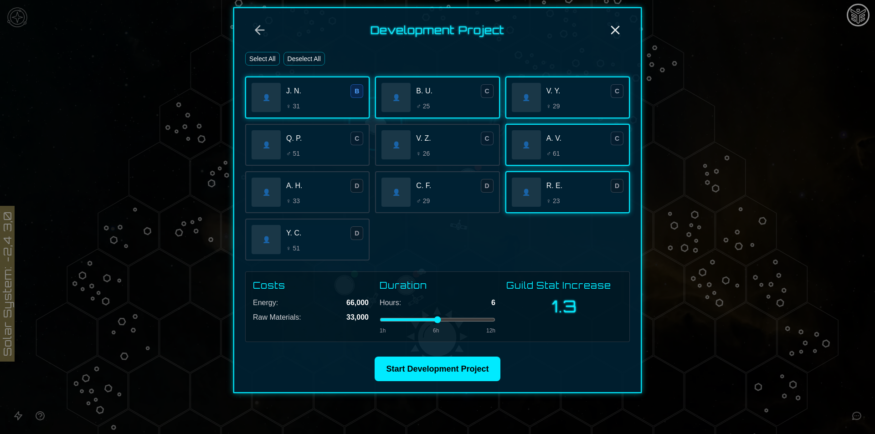
click at [405, 192] on div "👤" at bounding box center [395, 192] width 29 height 29
click at [400, 152] on div "👤" at bounding box center [395, 144] width 29 height 29
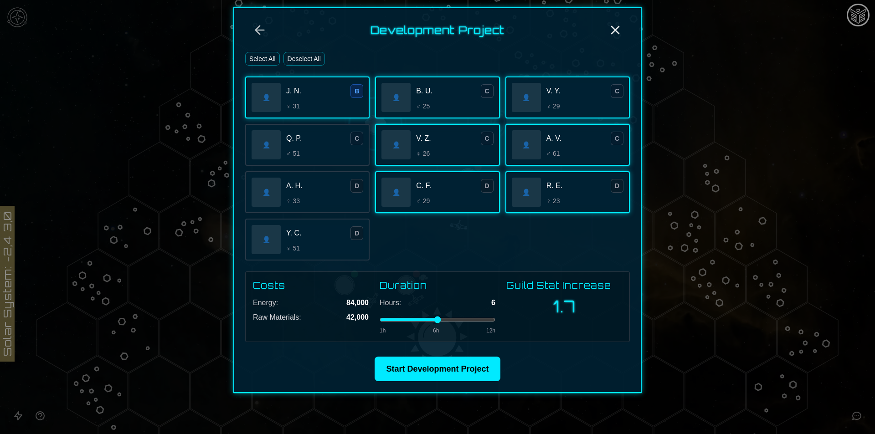
click at [286, 149] on span "♂ 51" at bounding box center [293, 153] width 14 height 9
click at [290, 189] on span "A. H." at bounding box center [294, 185] width 16 height 11
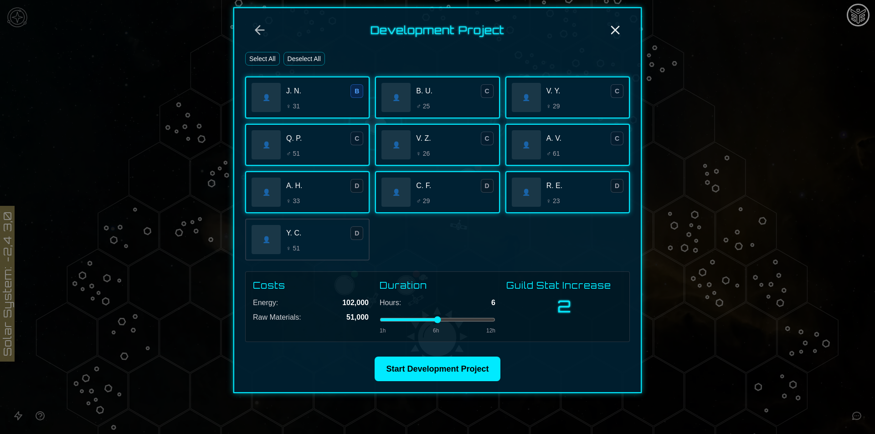
drag, startPoint x: 298, startPoint y: 231, endPoint x: 328, endPoint y: 281, distance: 58.0
click at [299, 231] on div "Y. C. D" at bounding box center [324, 233] width 77 height 14
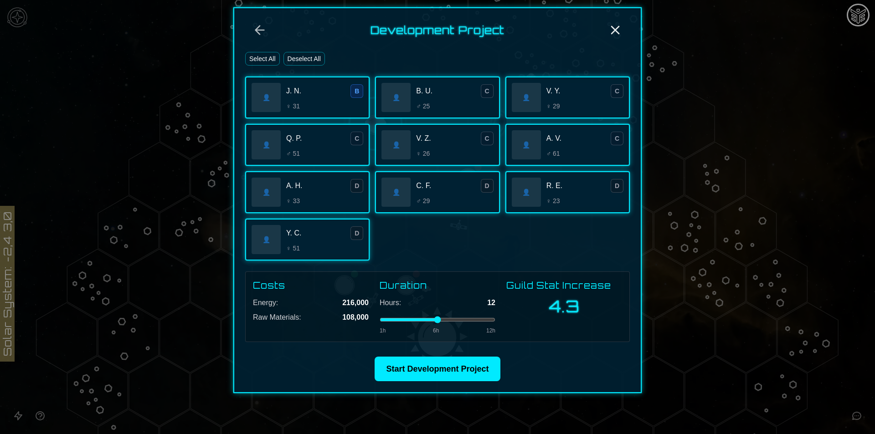
drag, startPoint x: 445, startPoint y: 319, endPoint x: 516, endPoint y: 317, distance: 71.5
type input "**"
click at [495, 318] on input "range" at bounding box center [437, 320] width 116 height 4
click at [429, 373] on button "Start Development Project" at bounding box center [436, 369] width 125 height 25
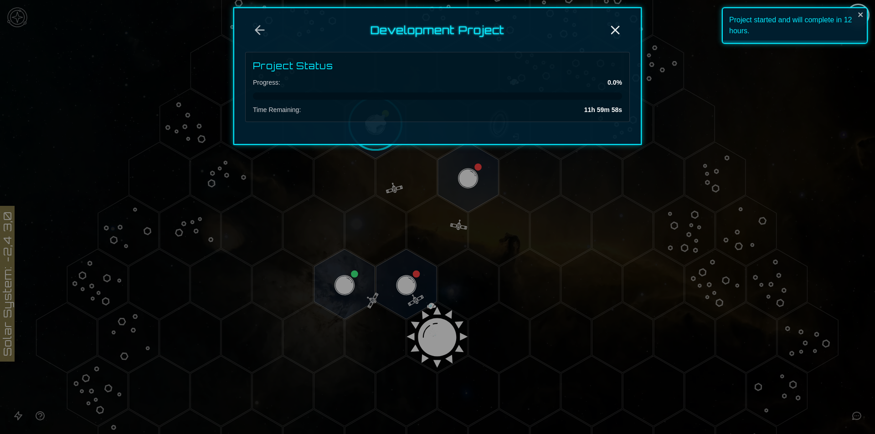
click at [417, 276] on div at bounding box center [437, 217] width 875 height 434
